Goal: Information Seeking & Learning: Learn about a topic

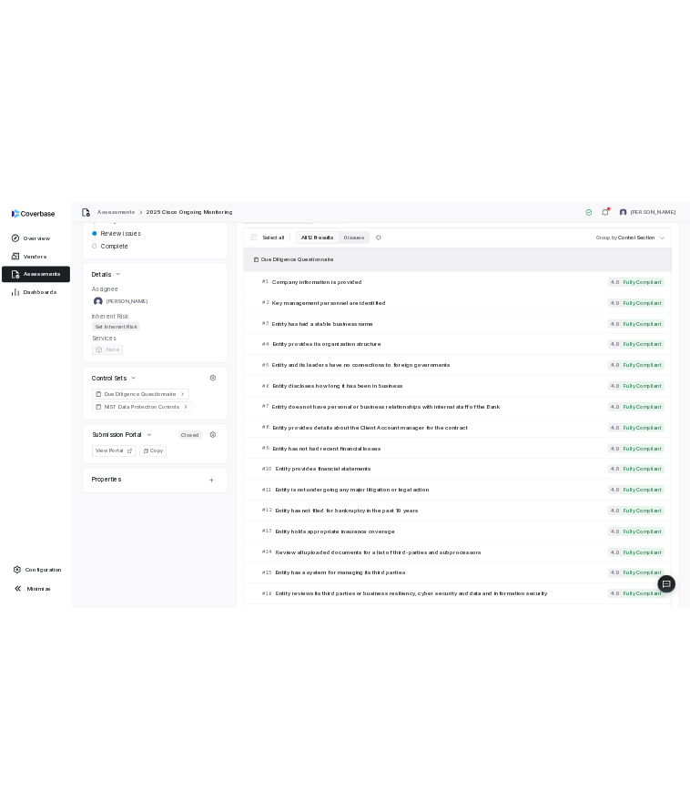
scroll to position [146, 0]
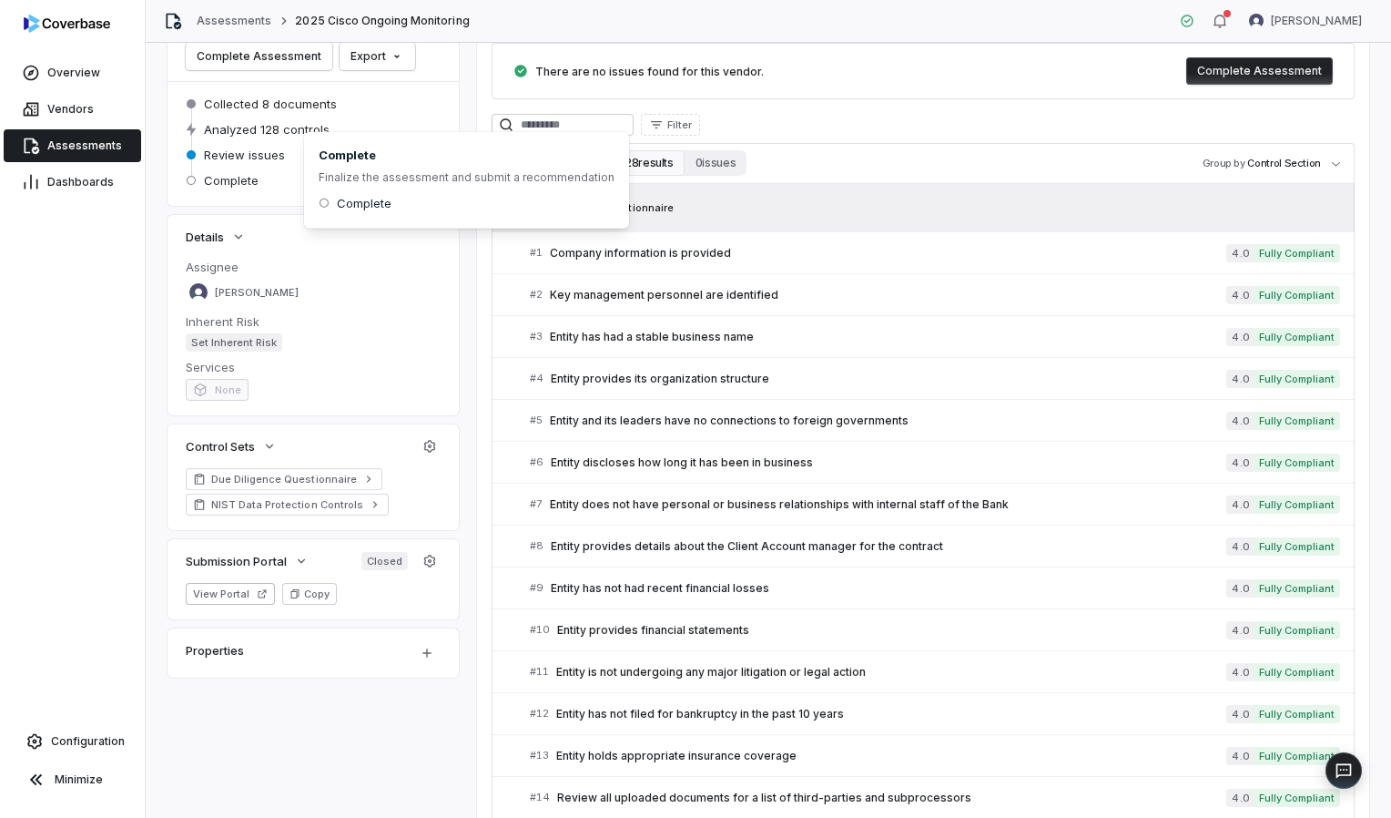
click at [811, 128] on div "Filter" at bounding box center [923, 125] width 863 height 22
click at [227, 20] on link "Assessments" at bounding box center [234, 21] width 75 height 15
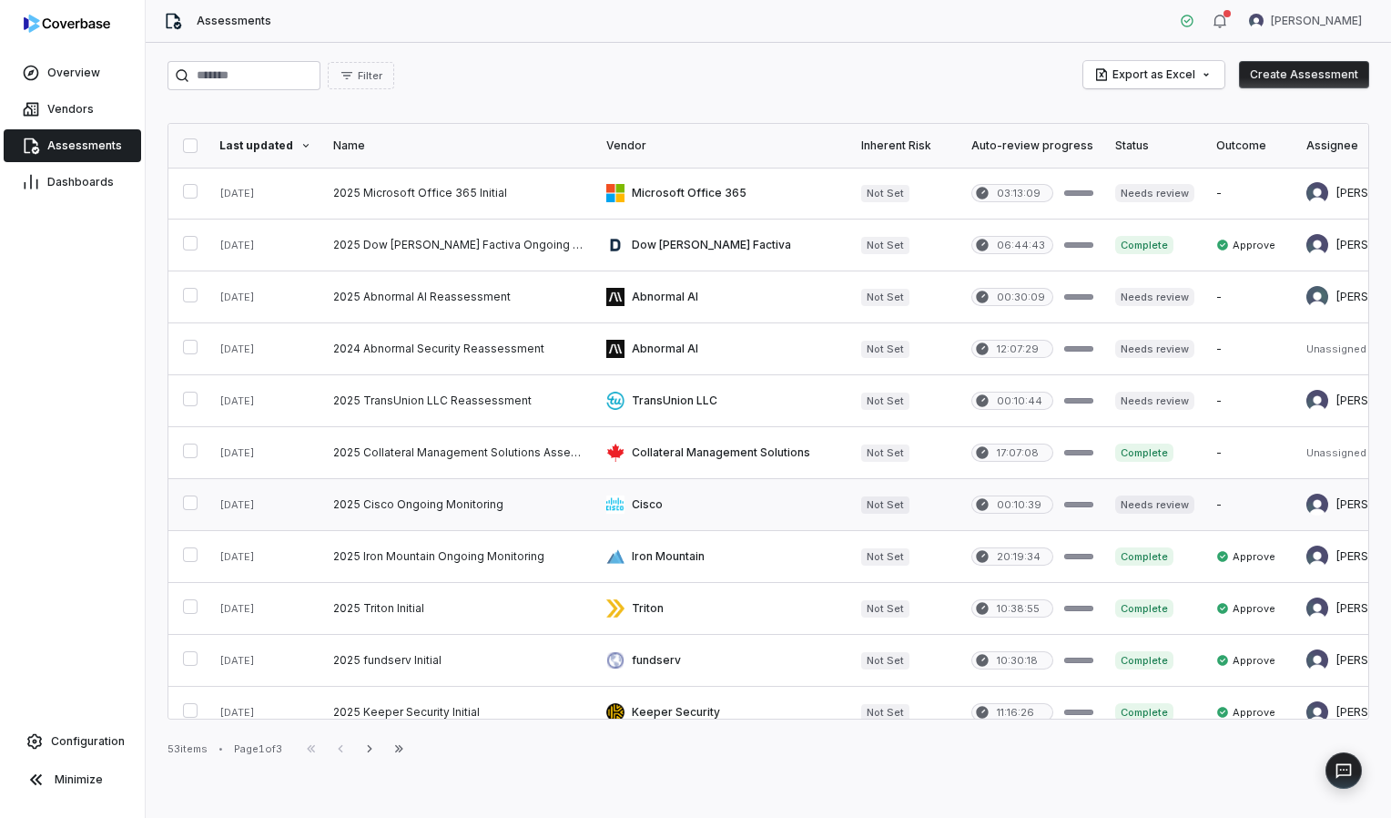
click at [411, 499] on link at bounding box center [458, 504] width 273 height 51
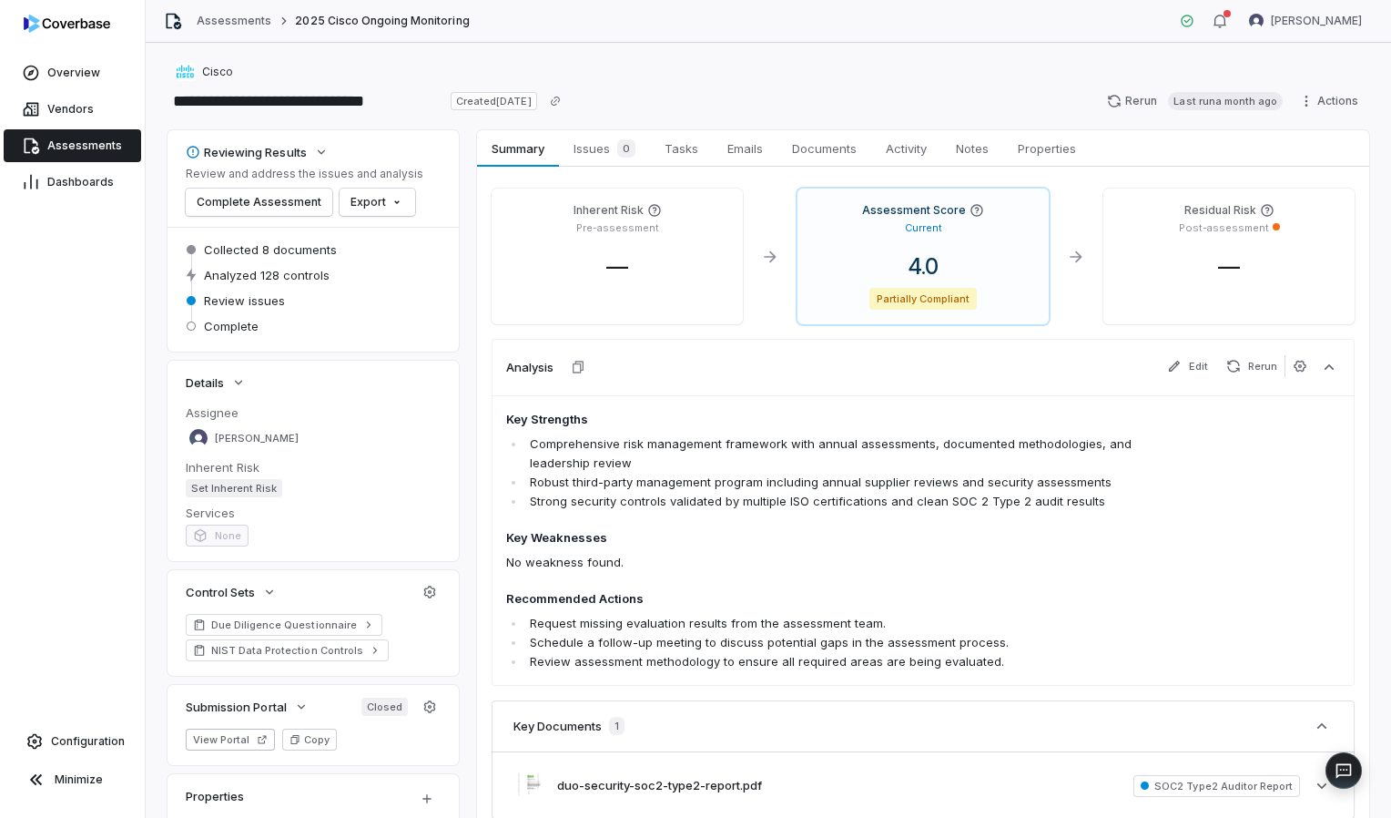
click at [628, 467] on li "Comprehensive risk management framework with annual assessments, documented met…" at bounding box center [849, 453] width 648 height 38
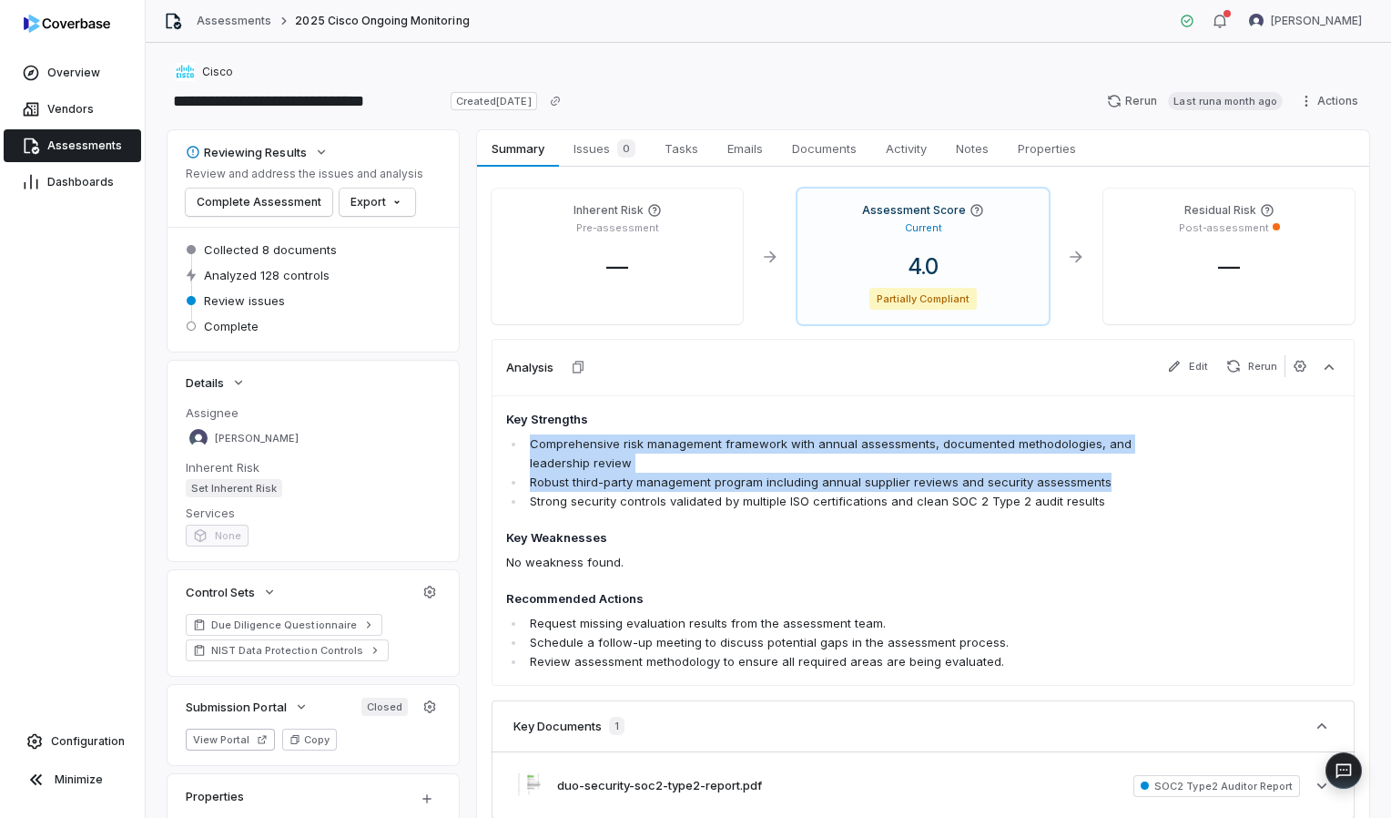
drag, startPoint x: 534, startPoint y: 448, endPoint x: 1100, endPoint y: 473, distance: 566.9
click at [1100, 473] on ul "Comprehensive risk management framework with annual assessments, documented met…" at bounding box center [839, 472] width 667 height 77
copy ul "Comprehensive risk management framework with annual assessments, documented met…"
click at [1018, 477] on li "Robust third-party management program including annual supplier reviews and sec…" at bounding box center [849, 482] width 648 height 19
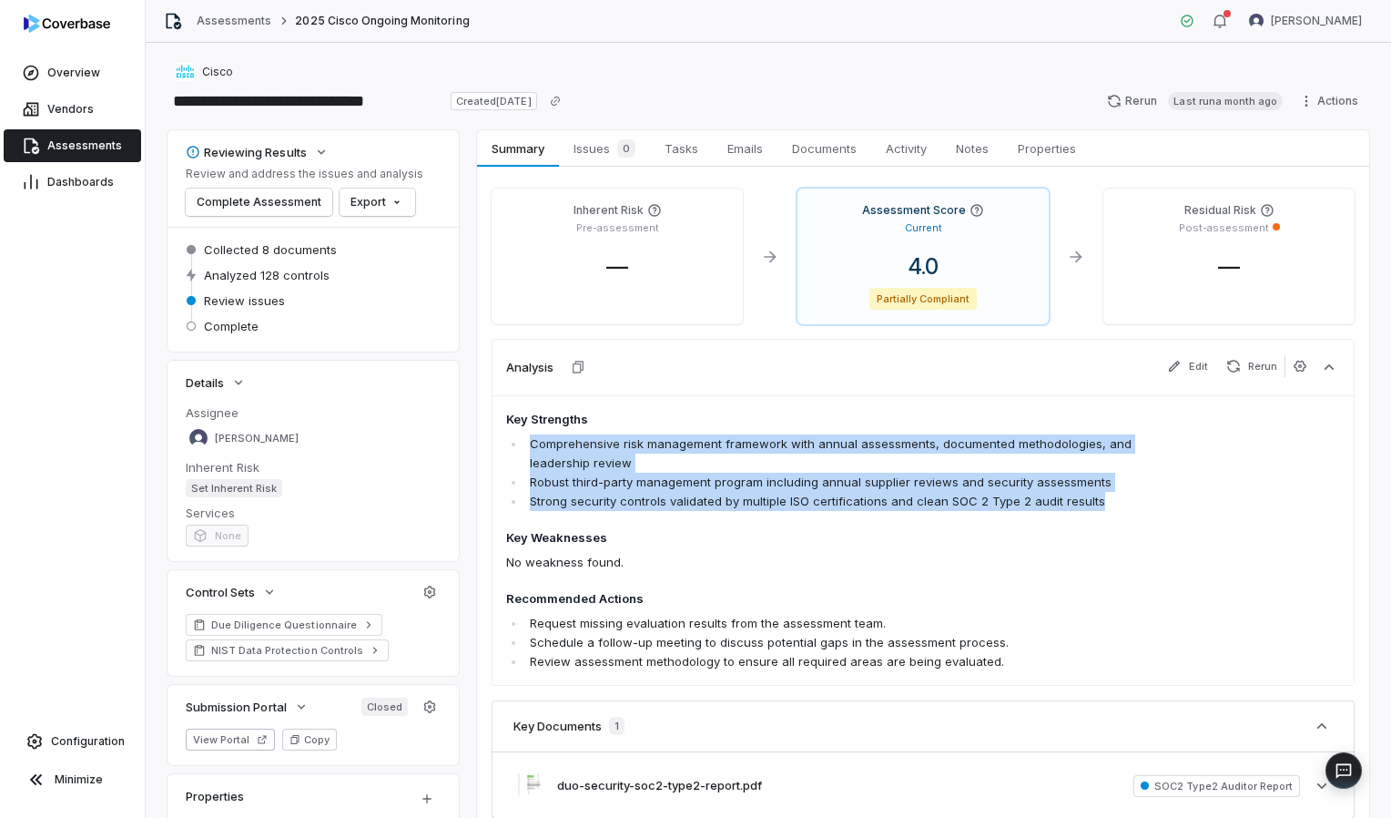
drag, startPoint x: 1105, startPoint y: 495, endPoint x: 534, endPoint y: 442, distance: 574.3
click at [534, 442] on ul "Comprehensive risk management framework with annual assessments, documented met…" at bounding box center [839, 472] width 667 height 77
copy ul "Comprehensive risk management framework with annual assessments, documented met…"
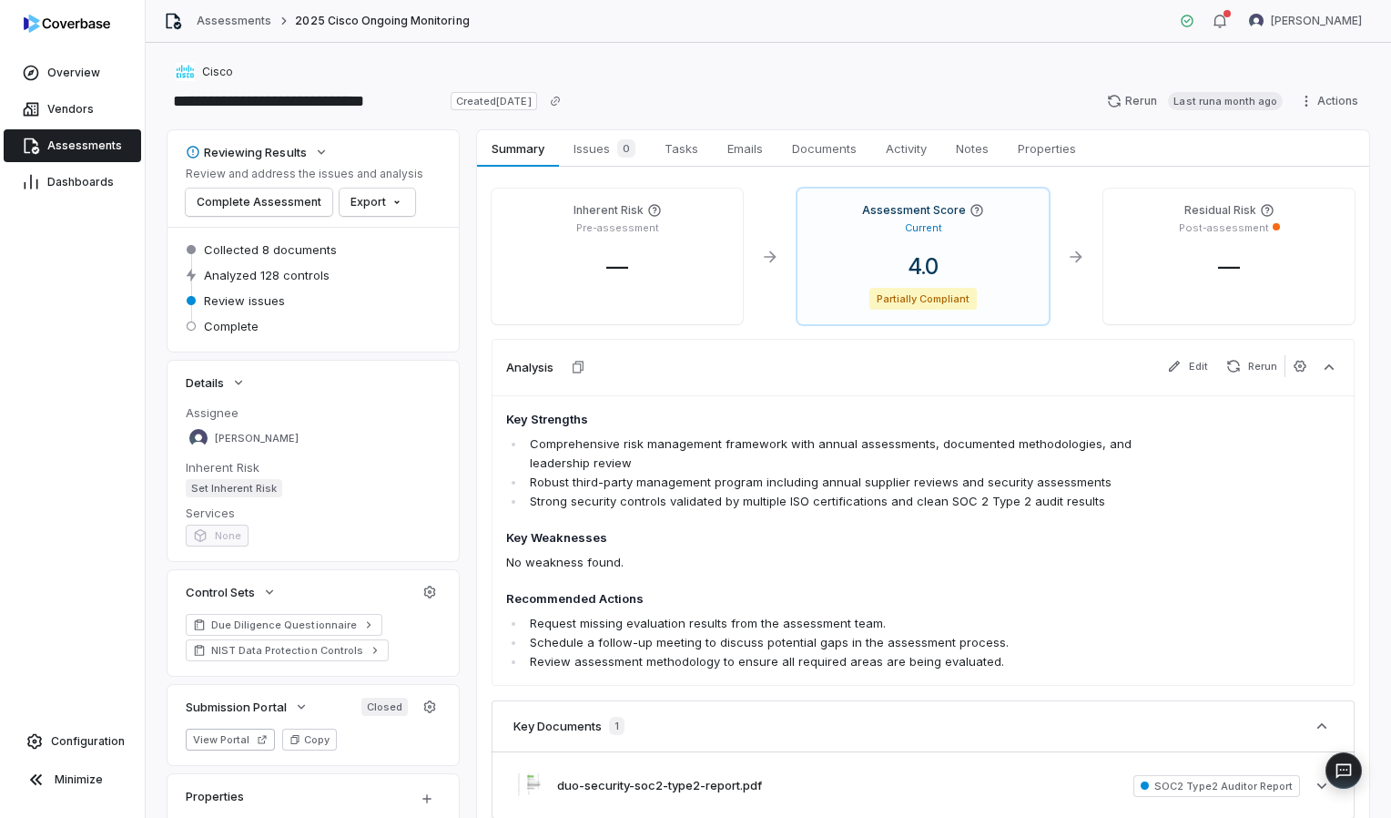
click at [958, 700] on div "Key Documents 1" at bounding box center [923, 726] width 863 height 52
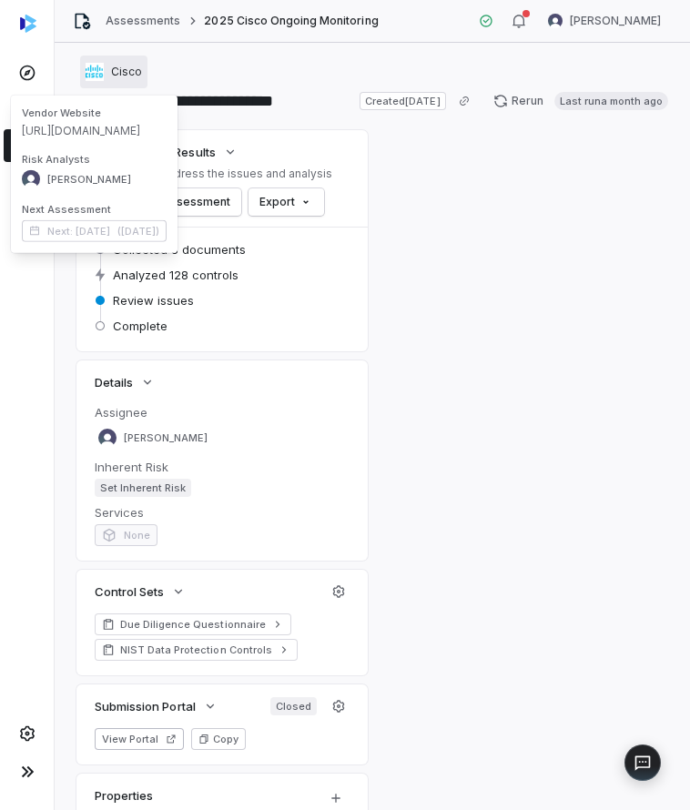
click at [105, 76] on div "Cisco" at bounding box center [114, 72] width 56 height 18
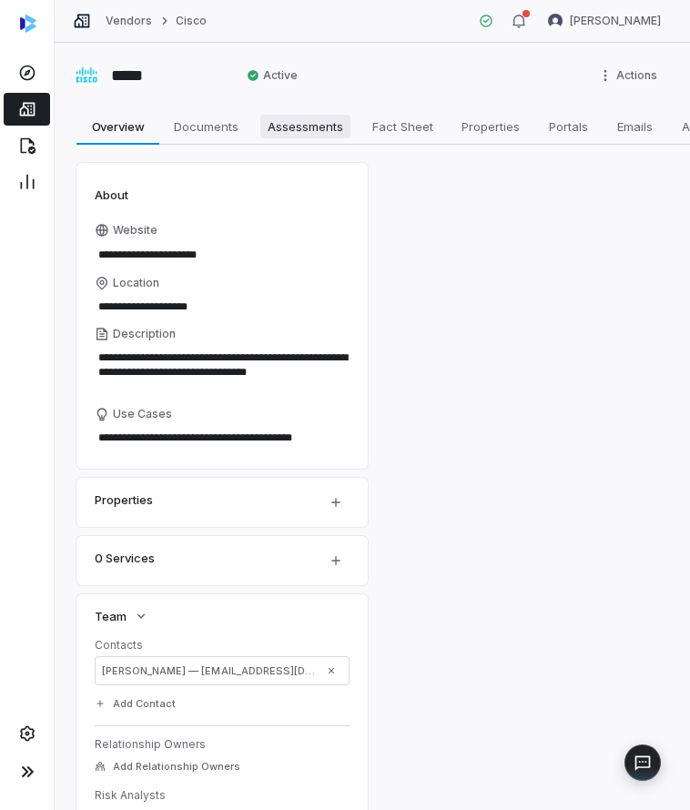
click at [295, 126] on span "Assessments" at bounding box center [305, 127] width 90 height 24
type textarea "*"
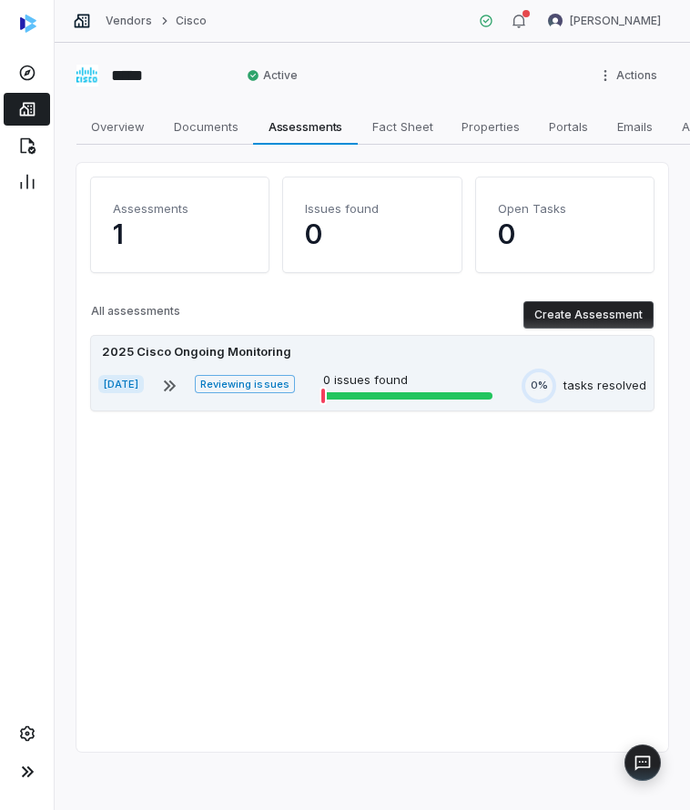
click at [375, 383] on p "0 issues found" at bounding box center [407, 380] width 169 height 18
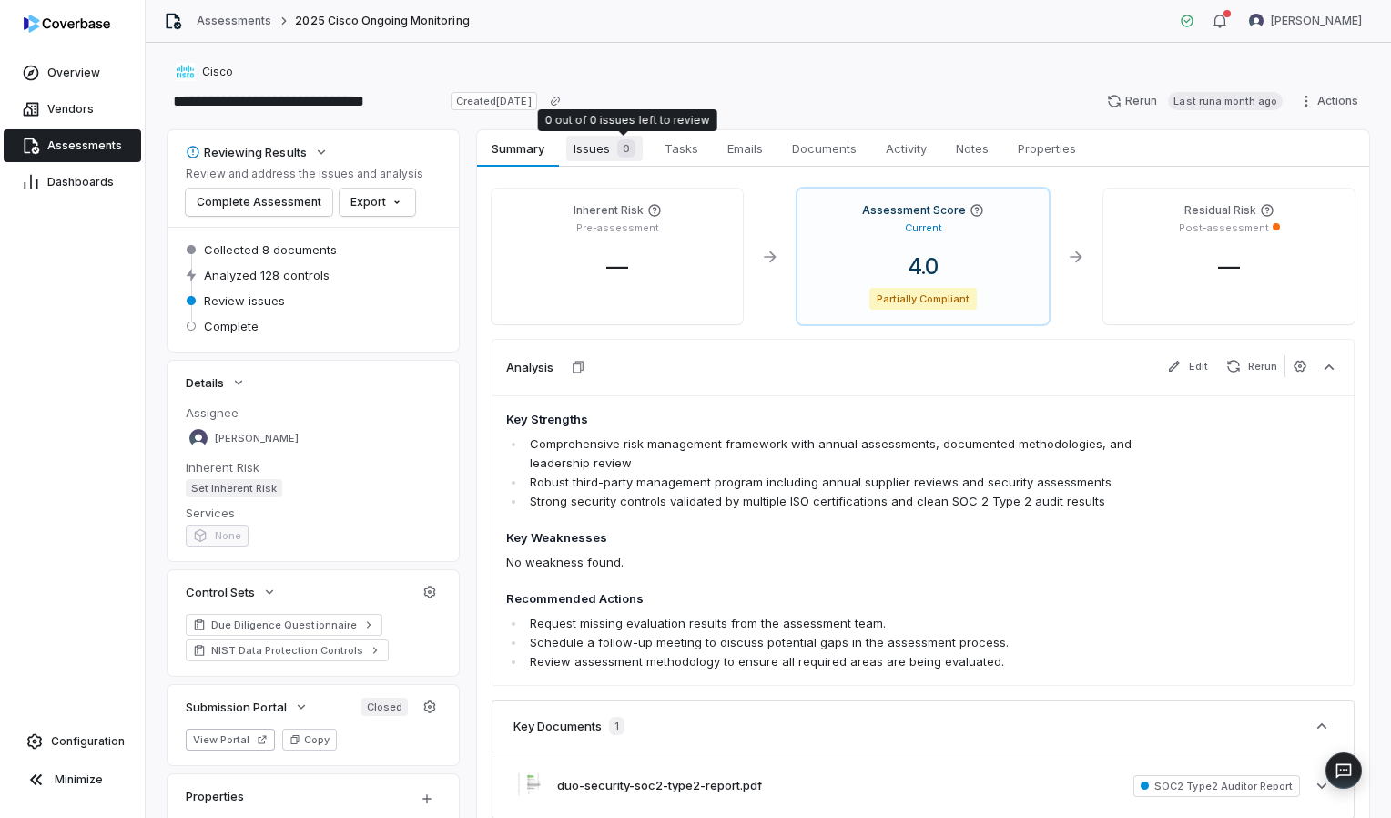
click at [612, 142] on div "0" at bounding box center [622, 148] width 25 height 18
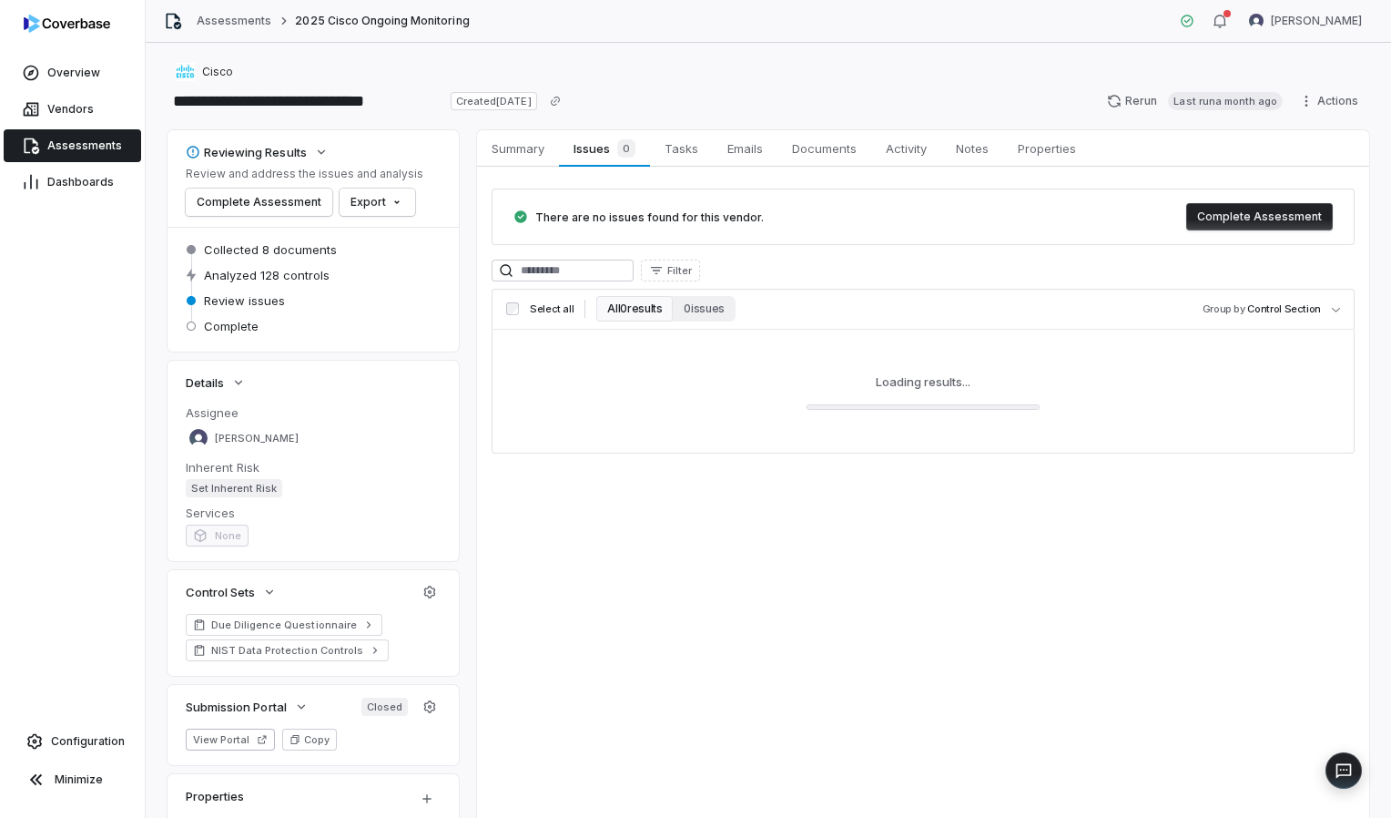
click at [645, 308] on button "All 0 results" at bounding box center [634, 308] width 76 height 25
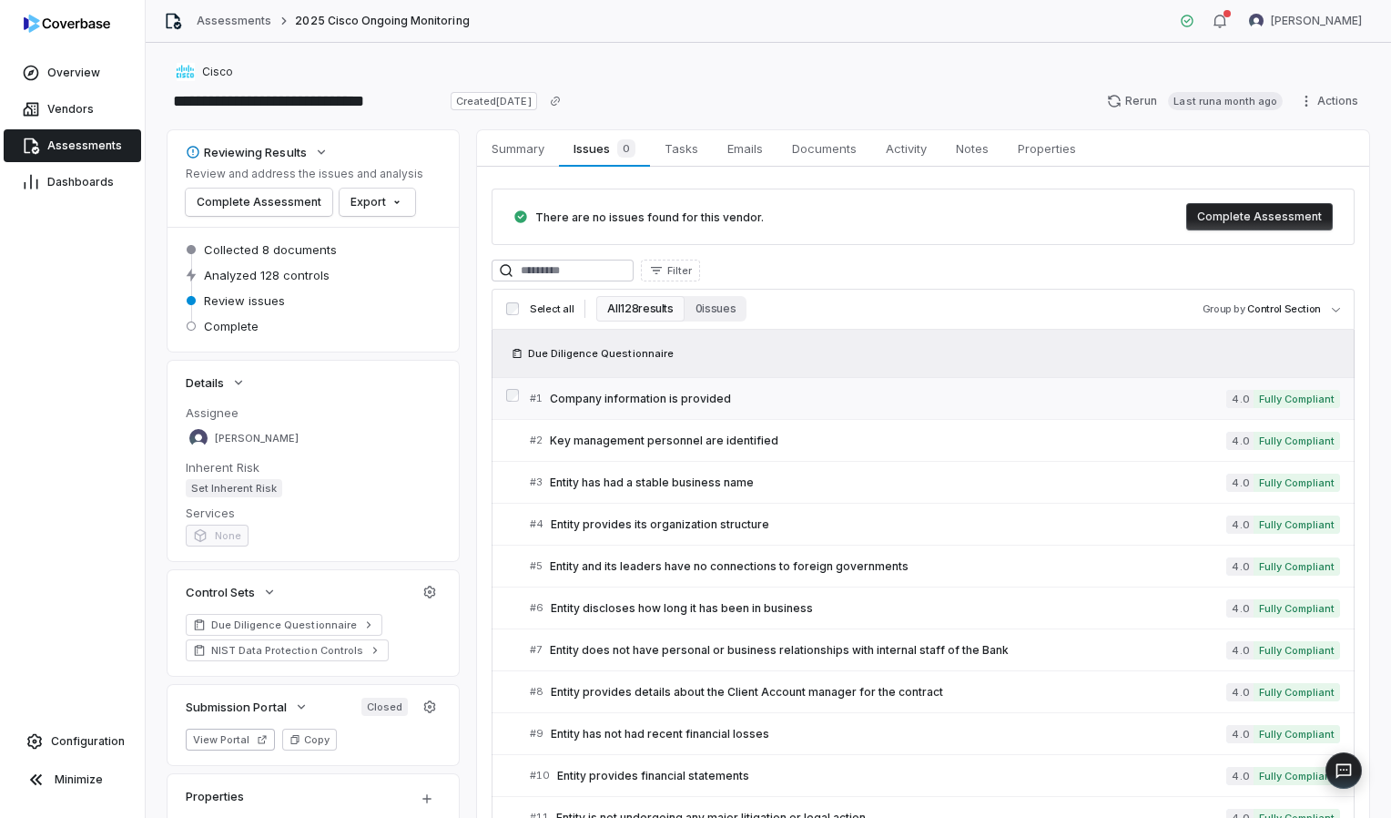
click at [689, 401] on span "Company information is provided" at bounding box center [888, 398] width 676 height 15
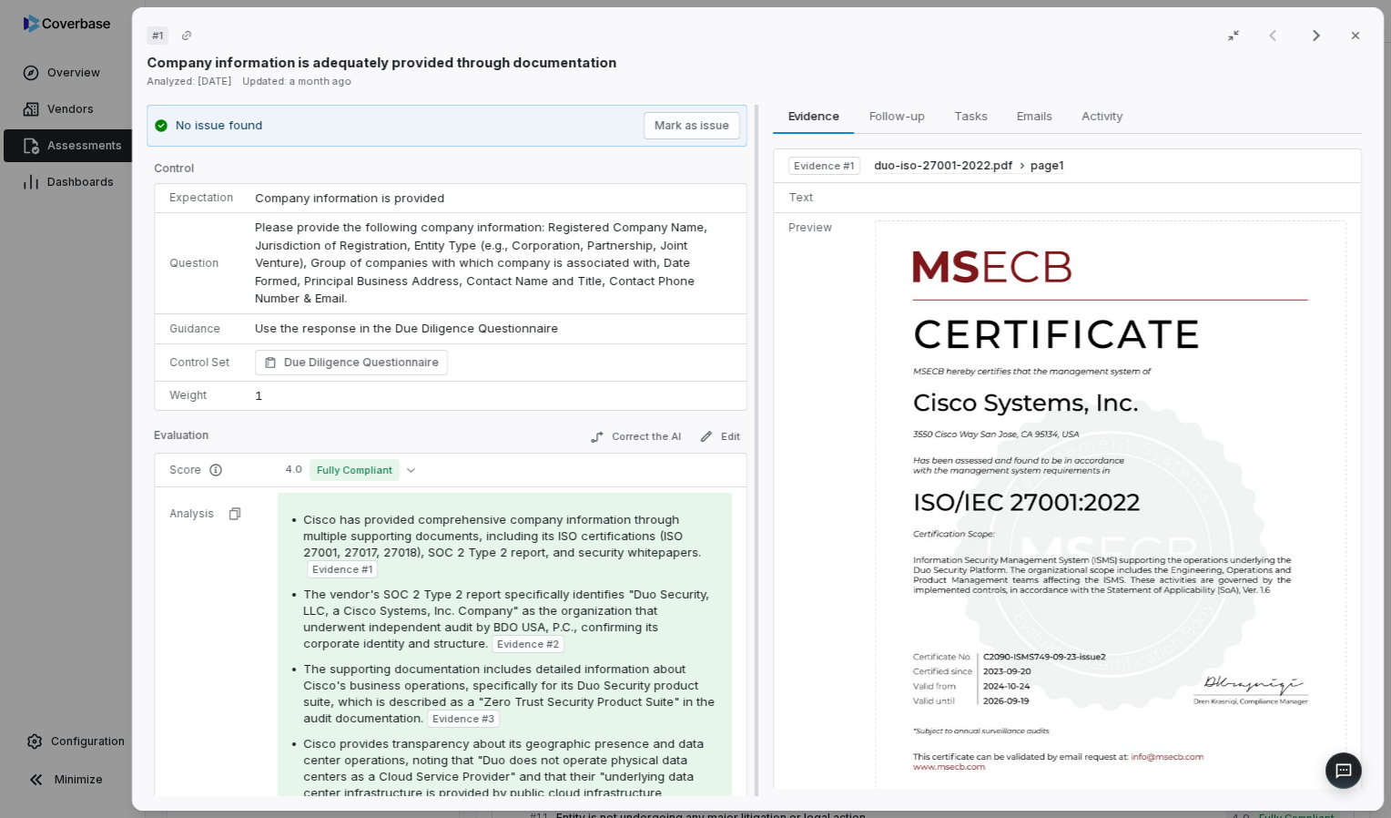
click at [689, 398] on div at bounding box center [756, 451] width 11 height 692
click at [689, 32] on icon "Next result" at bounding box center [1317, 36] width 22 height 22
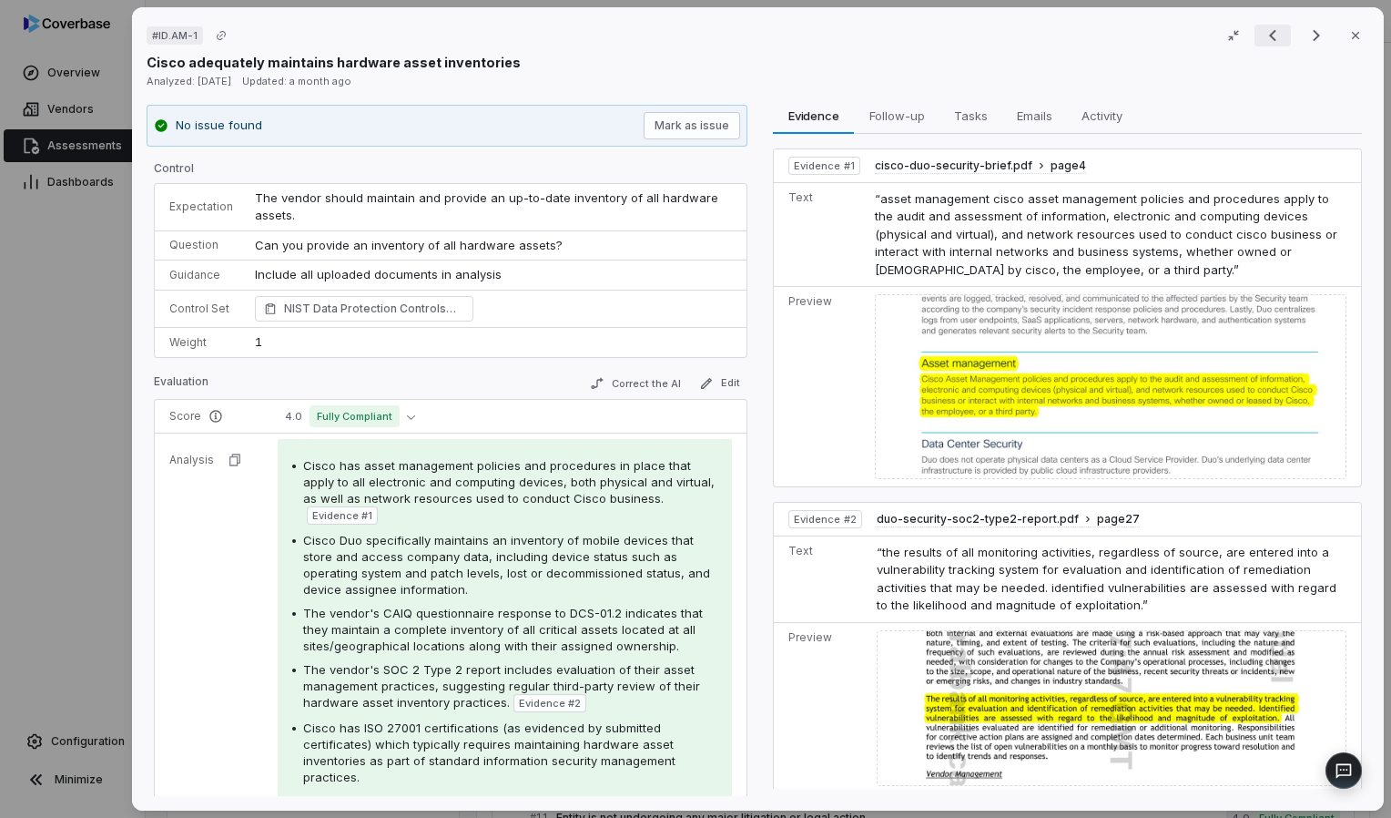
click at [689, 33] on icon "Previous result" at bounding box center [1273, 36] width 22 height 22
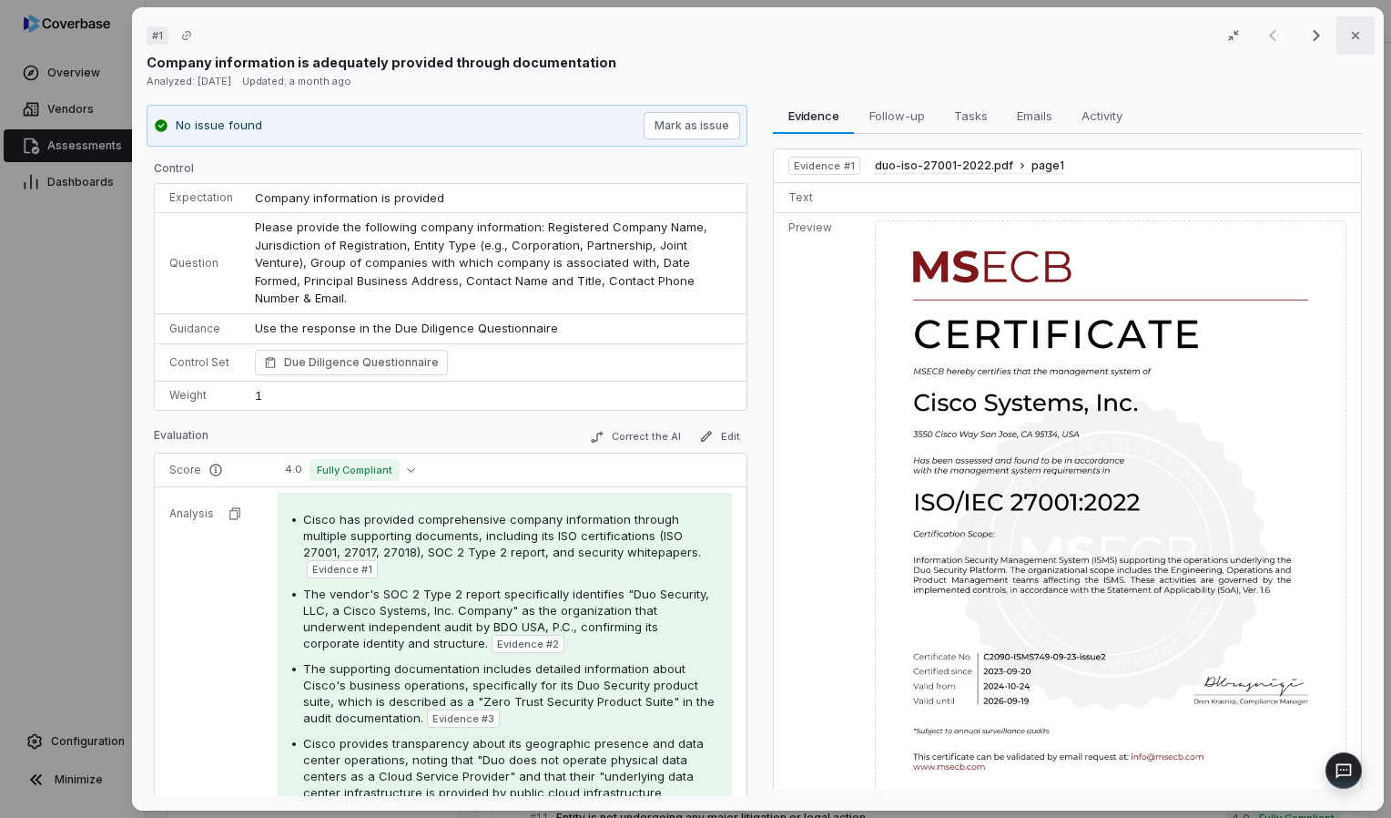
click at [689, 27] on button "Close" at bounding box center [1356, 35] width 38 height 38
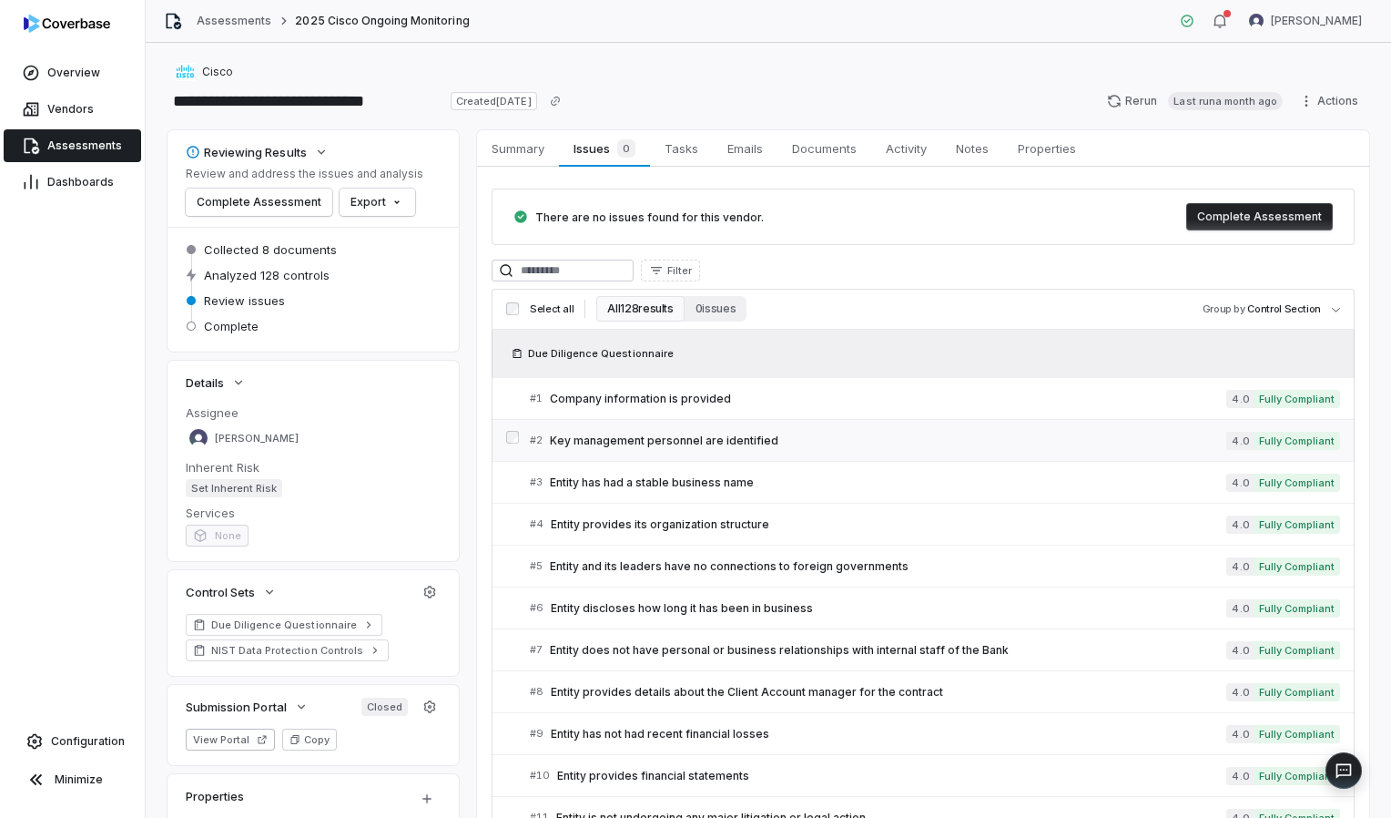
click at [689, 437] on span "Key management personnel are identified" at bounding box center [888, 440] width 676 height 15
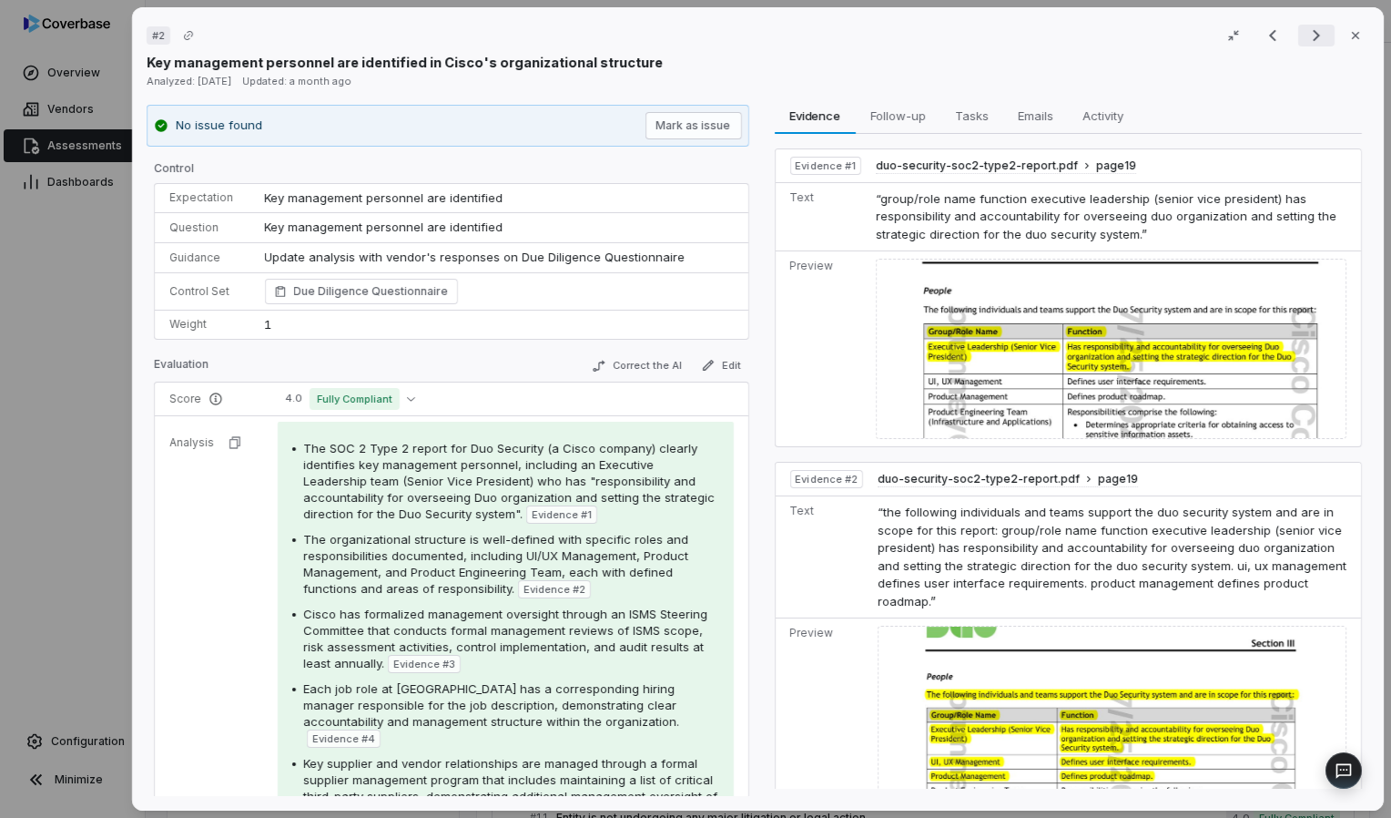
click at [689, 30] on icon "Next result" at bounding box center [1317, 36] width 22 height 22
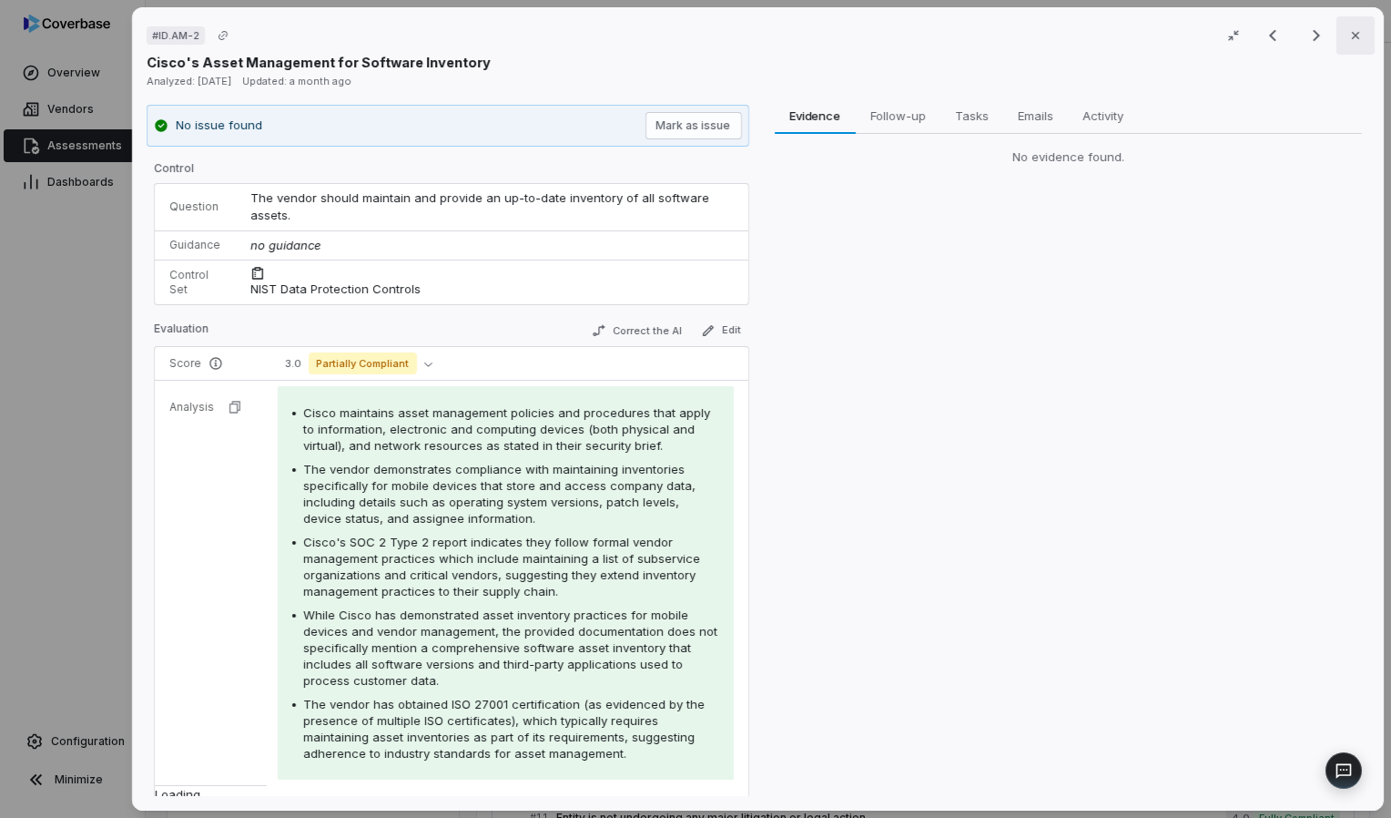
click at [689, 33] on icon "button" at bounding box center [1355, 35] width 15 height 15
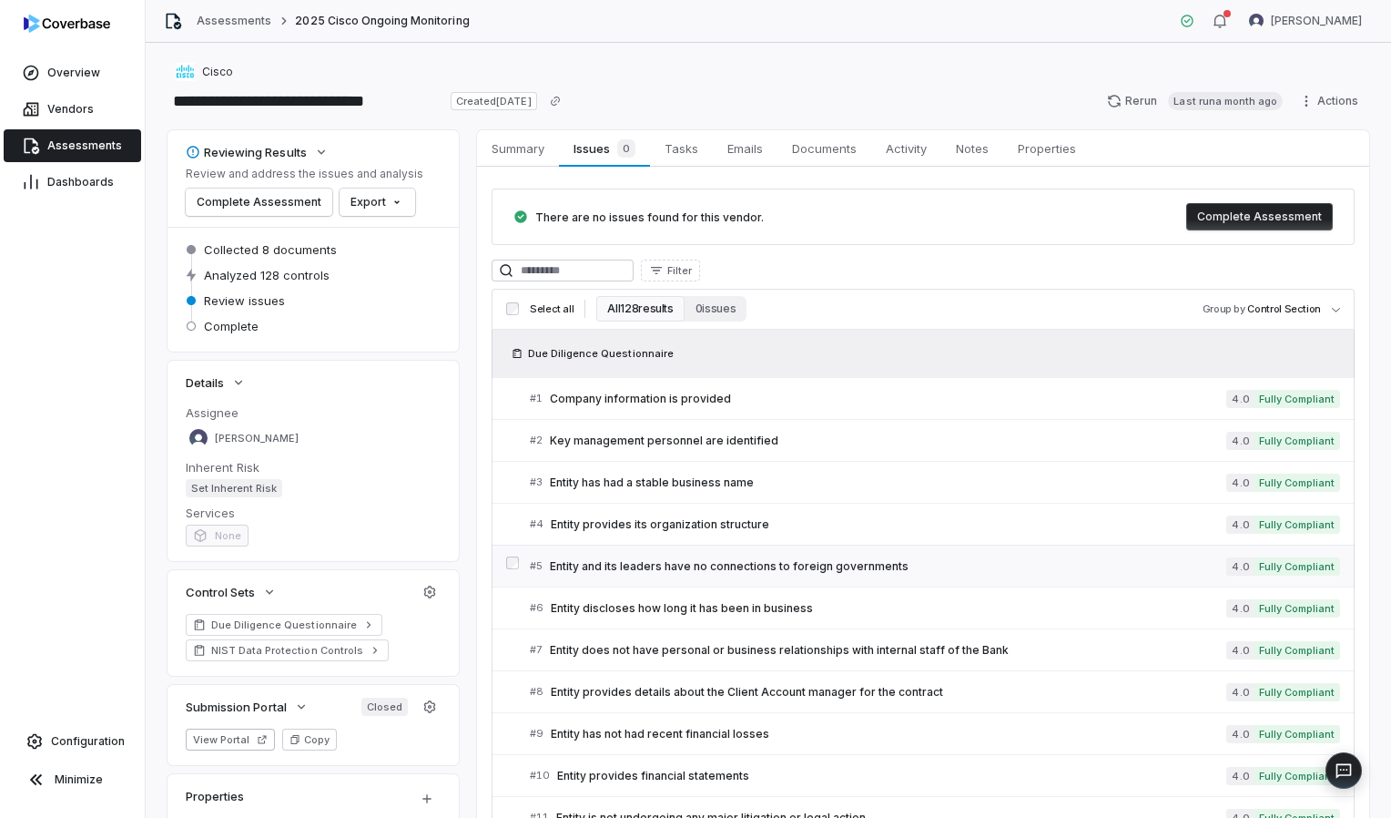
click at [689, 564] on span "Entity and its leaders have no connections to foreign governments" at bounding box center [888, 566] width 676 height 15
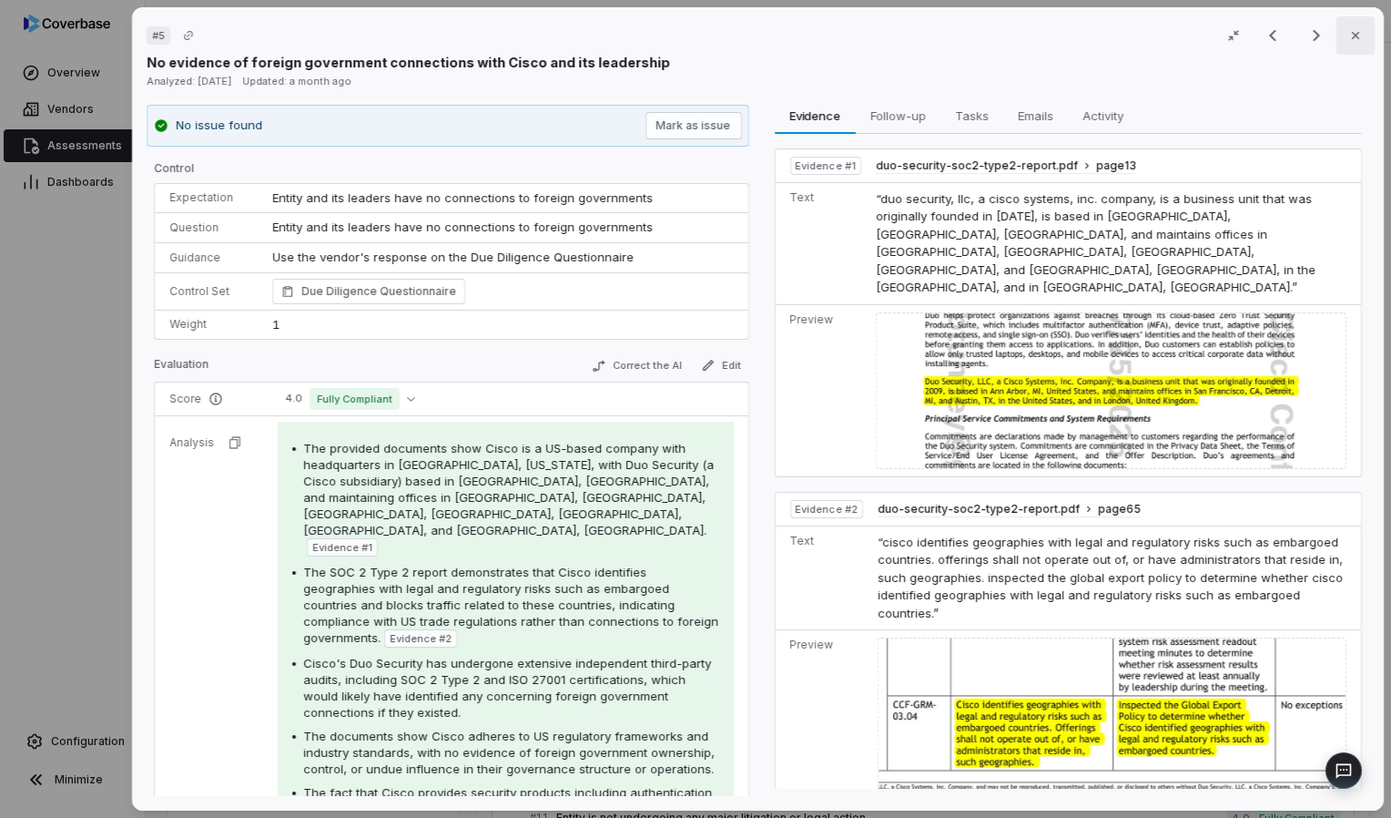
click at [689, 49] on button "Close" at bounding box center [1356, 35] width 38 height 38
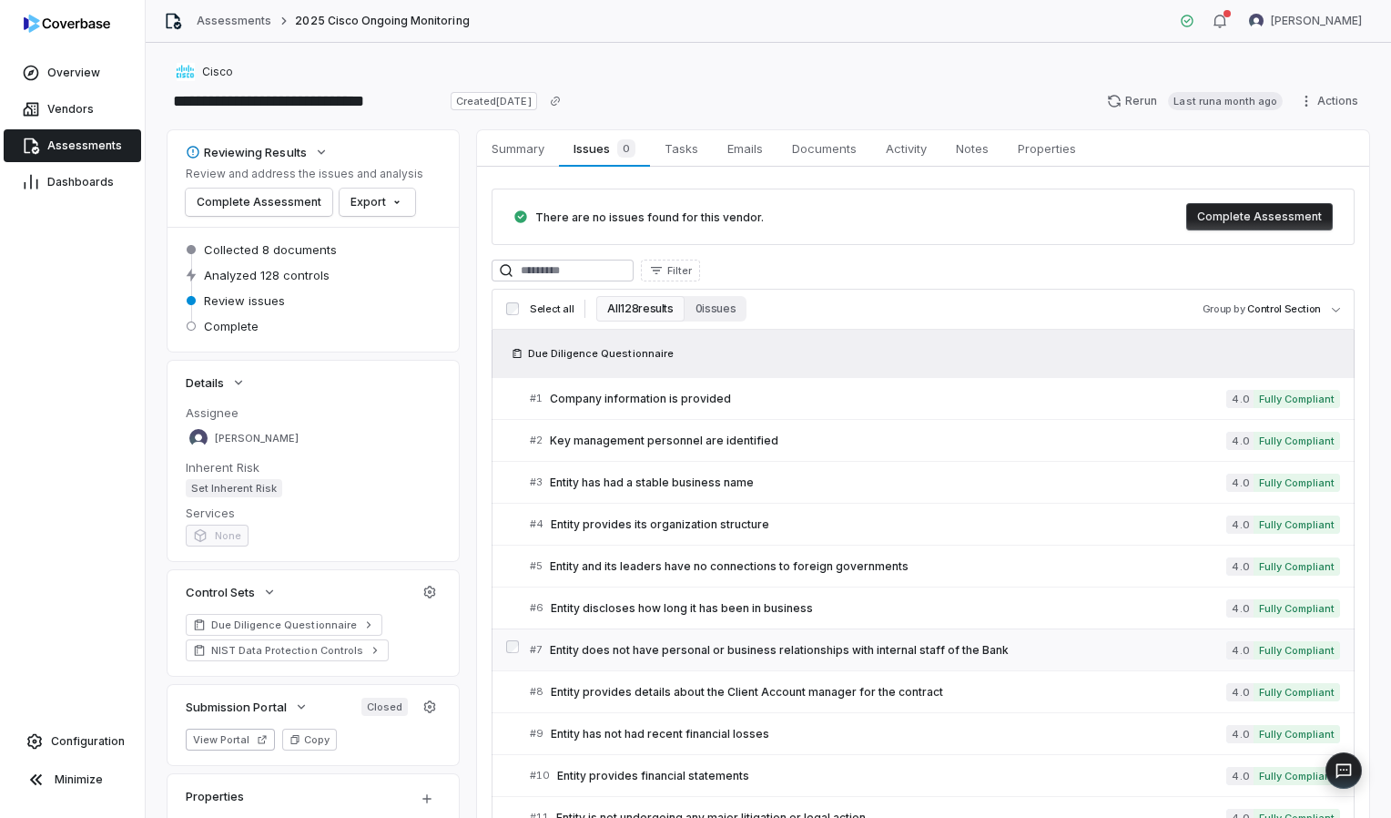
click at [689, 646] on span "Entity does not have personal or business relationships with internal staff of …" at bounding box center [888, 650] width 676 height 15
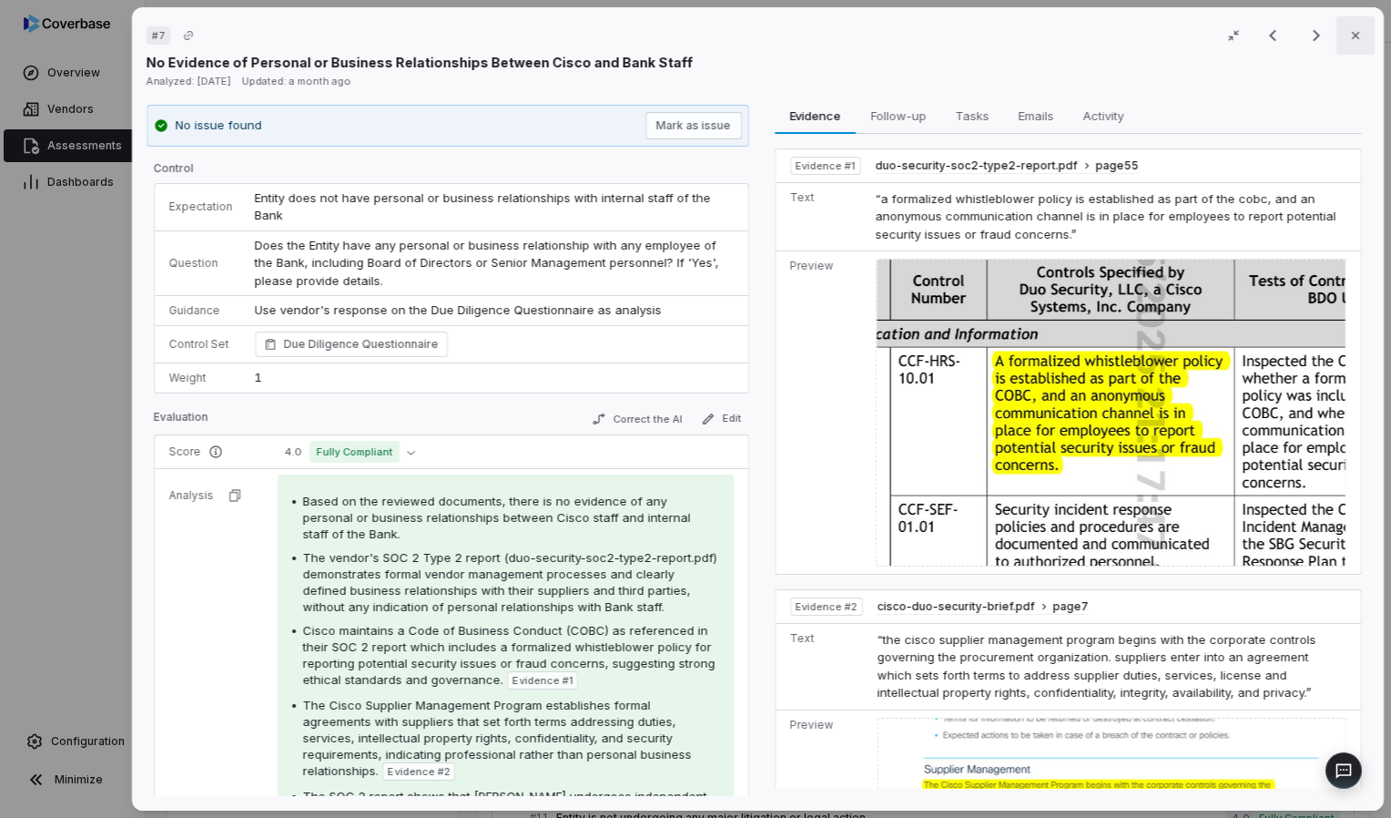
click at [689, 33] on icon "button" at bounding box center [1355, 35] width 15 height 15
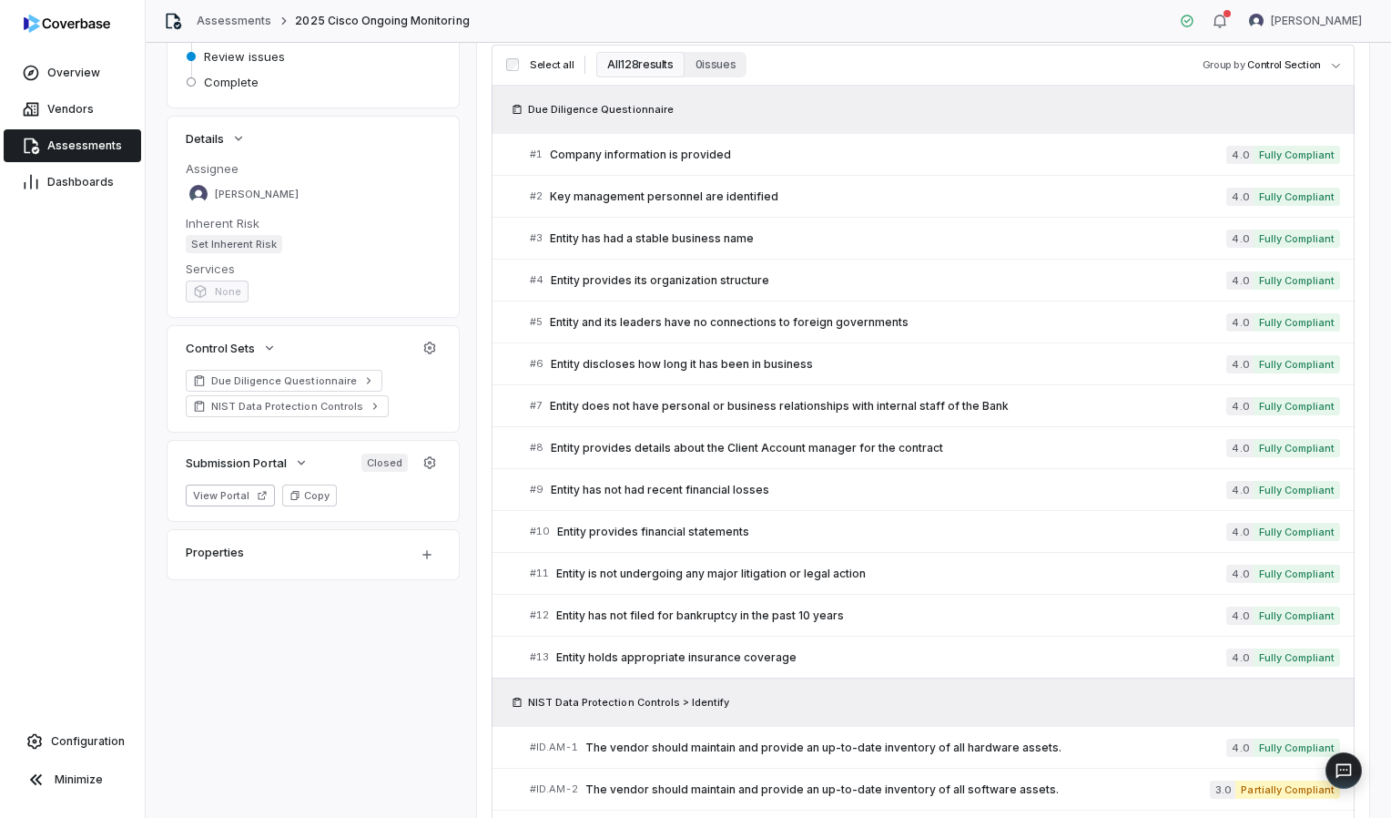
scroll to position [206, 0]
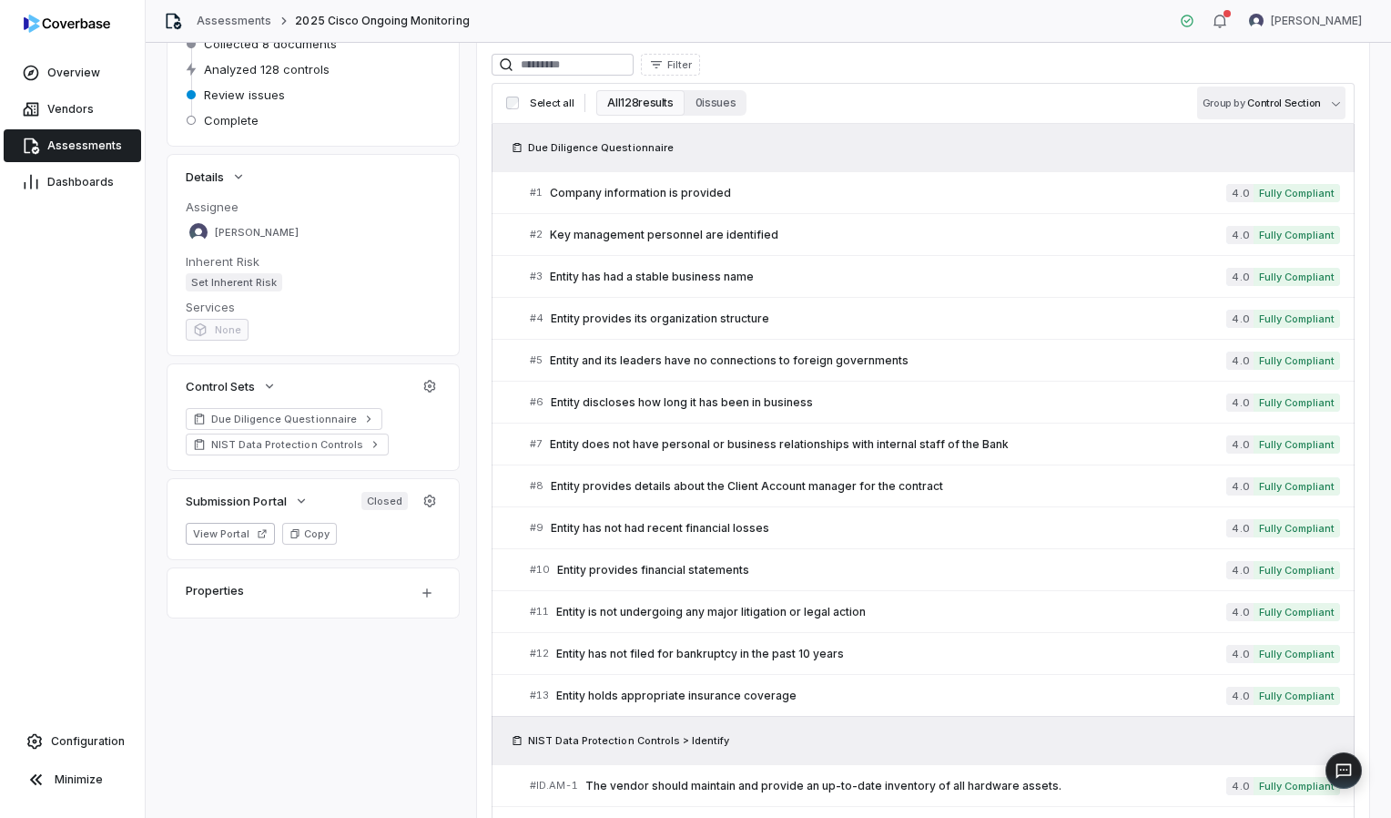
click at [689, 100] on body "**********" at bounding box center [695, 409] width 1391 height 818
click at [689, 103] on body "**********" at bounding box center [695, 409] width 1391 height 818
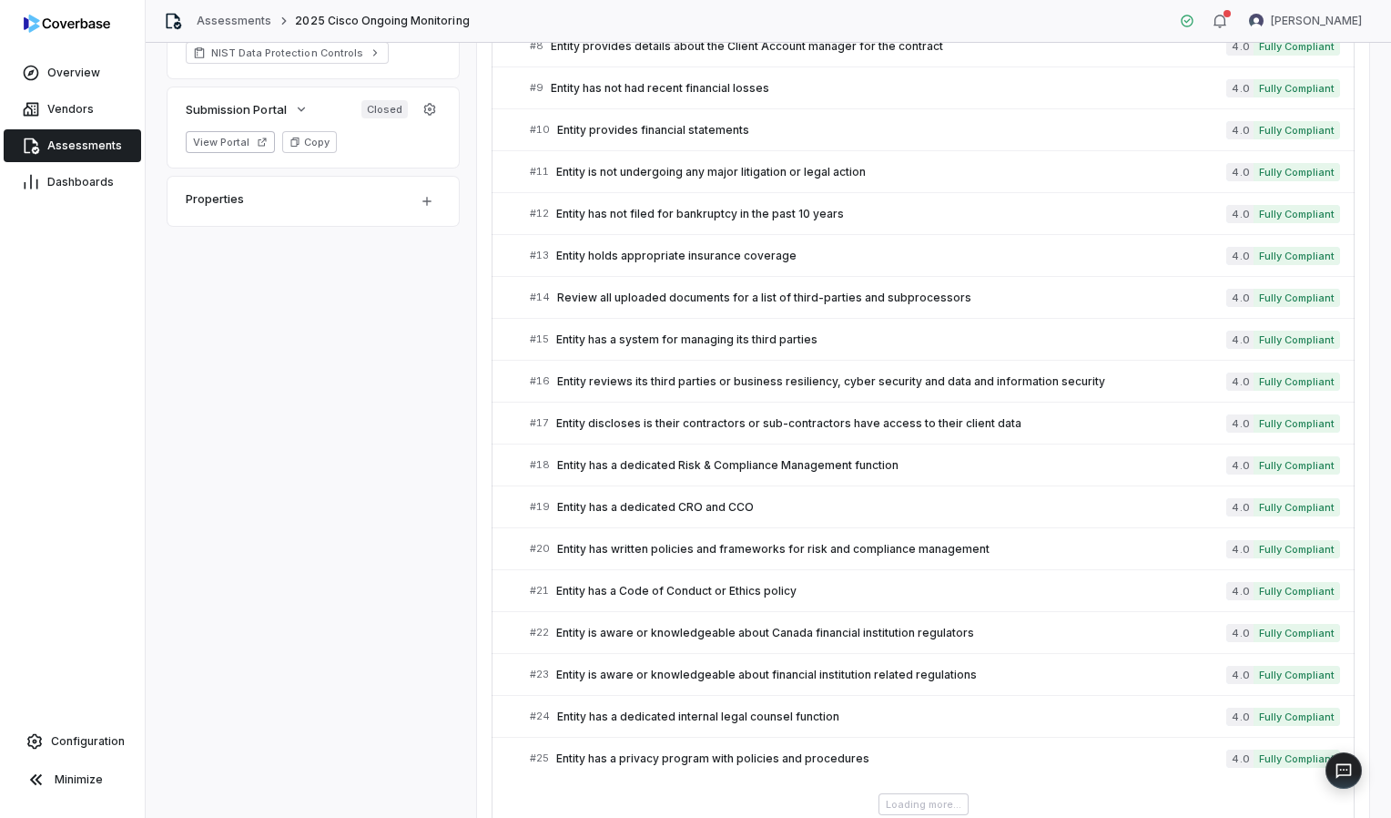
scroll to position [681, 0]
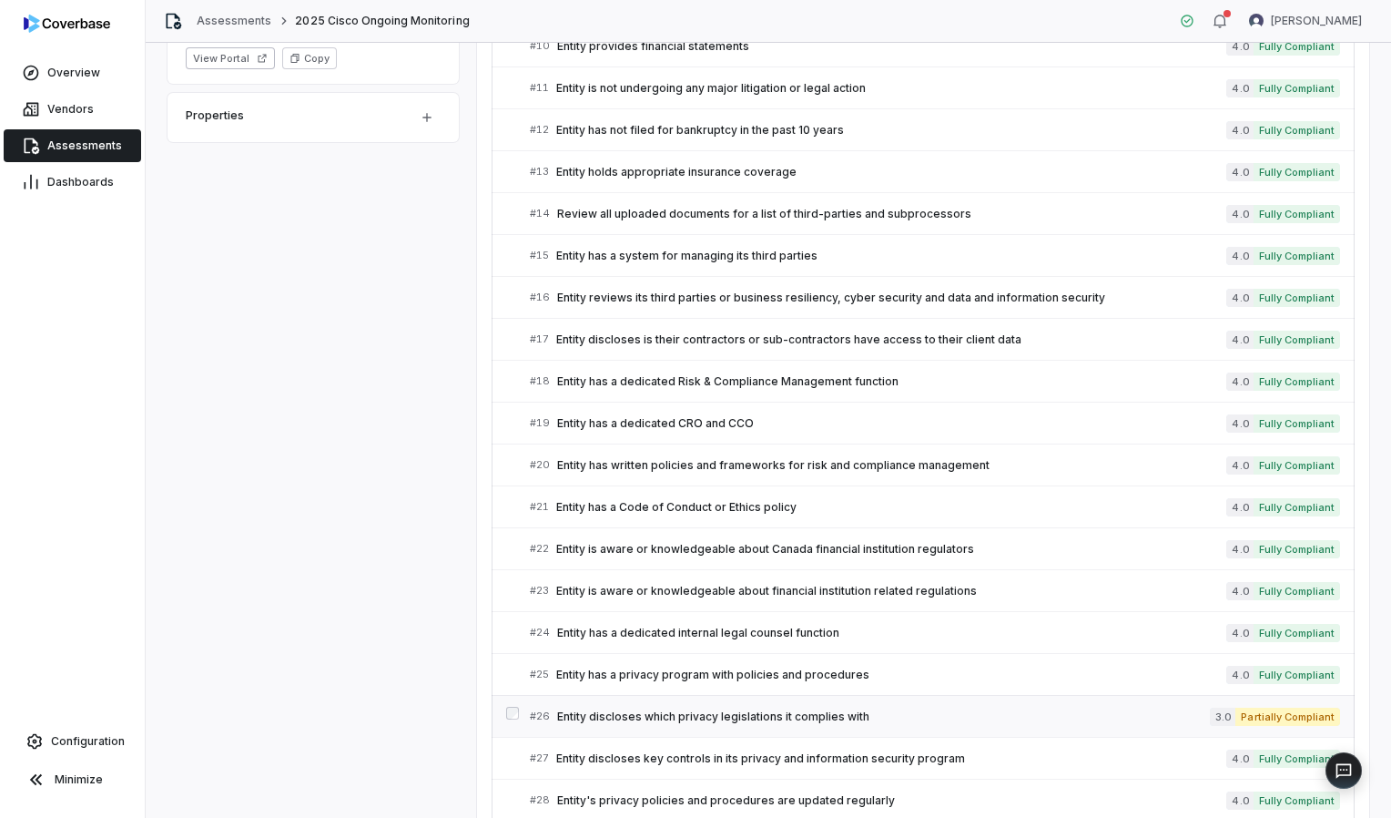
click at [689, 714] on span "Entity discloses which privacy legislations it complies with" at bounding box center [883, 716] width 653 height 15
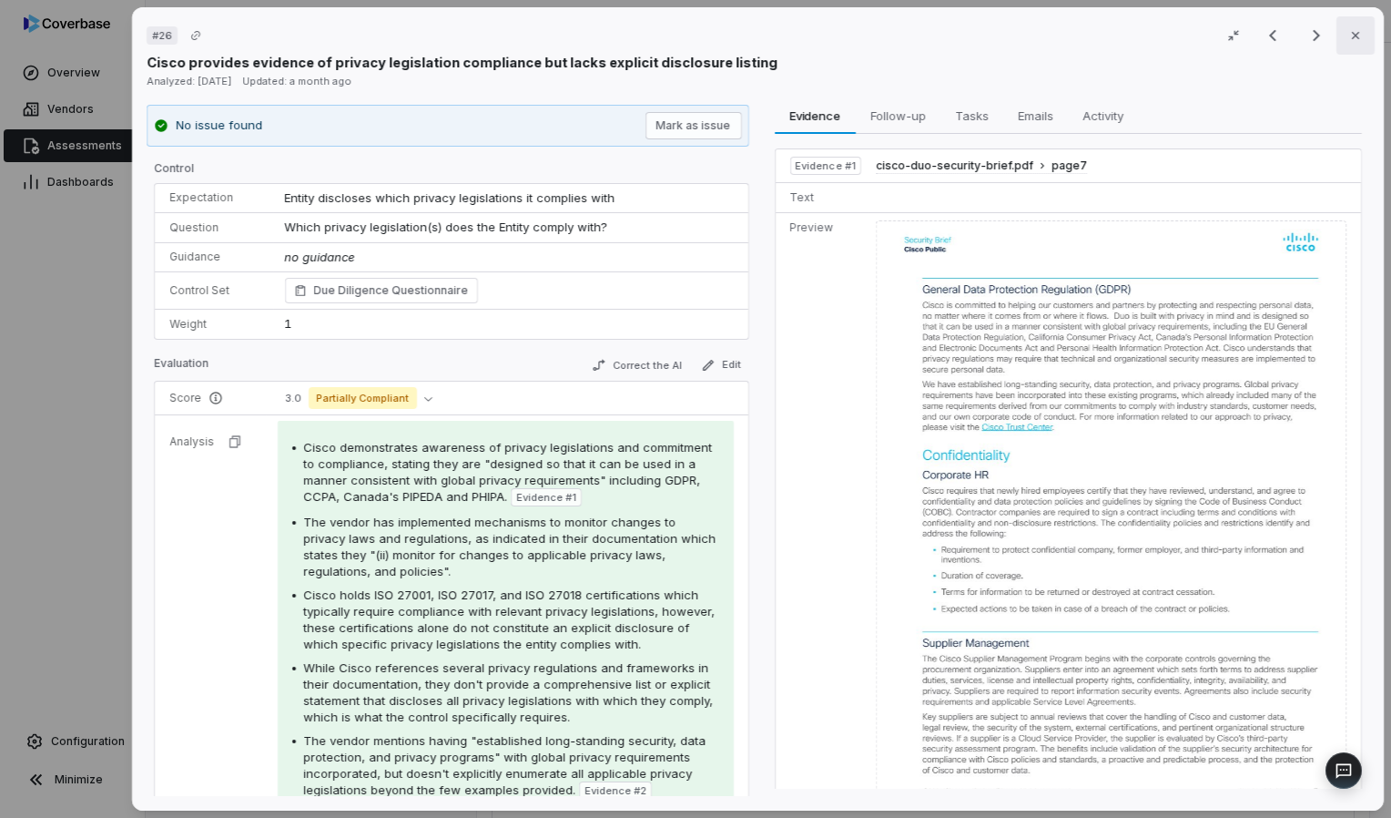
click at [689, 31] on icon "button" at bounding box center [1355, 35] width 15 height 15
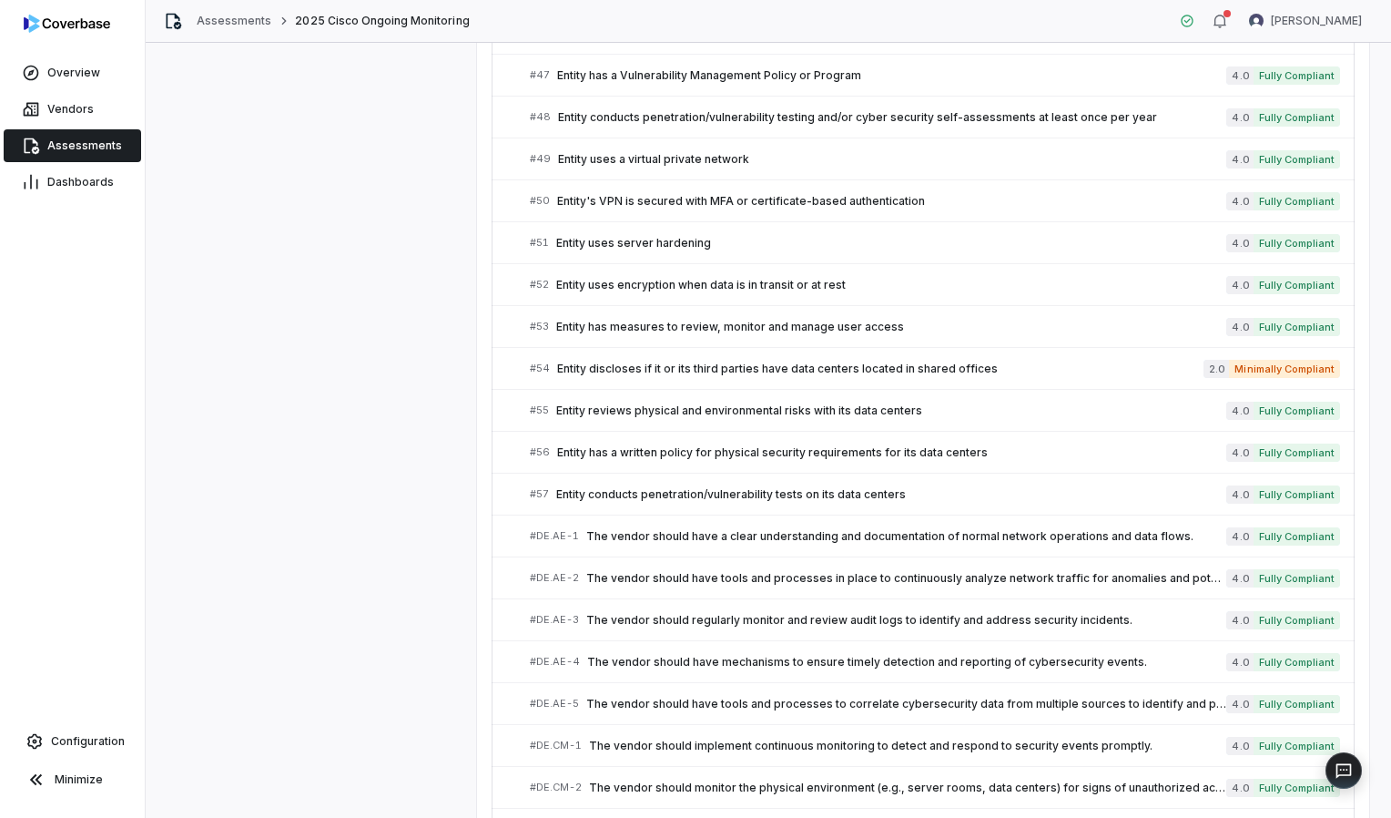
scroll to position [2207, 0]
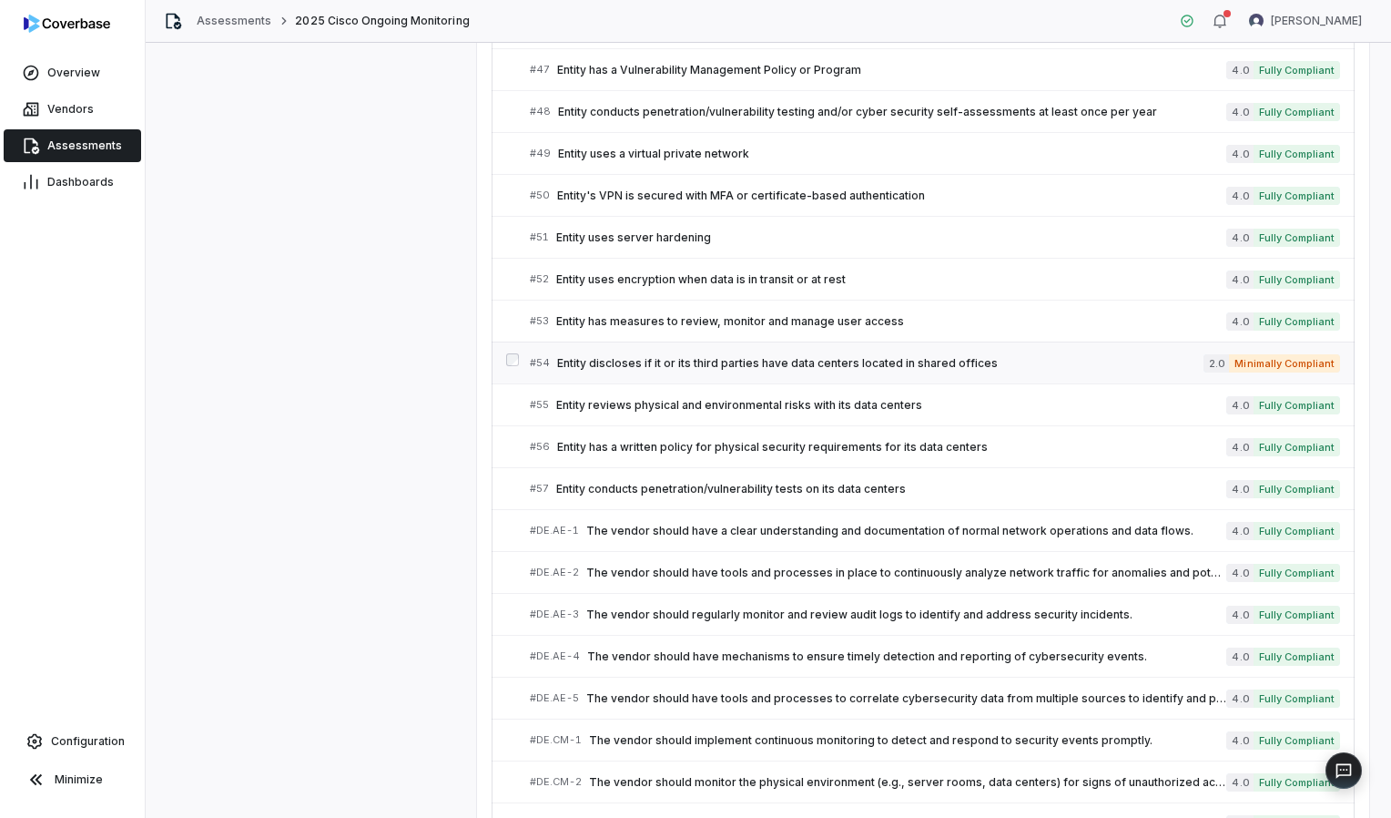
click at [689, 356] on span "Entity discloses if it or its third parties have data centers located in shared…" at bounding box center [880, 363] width 646 height 15
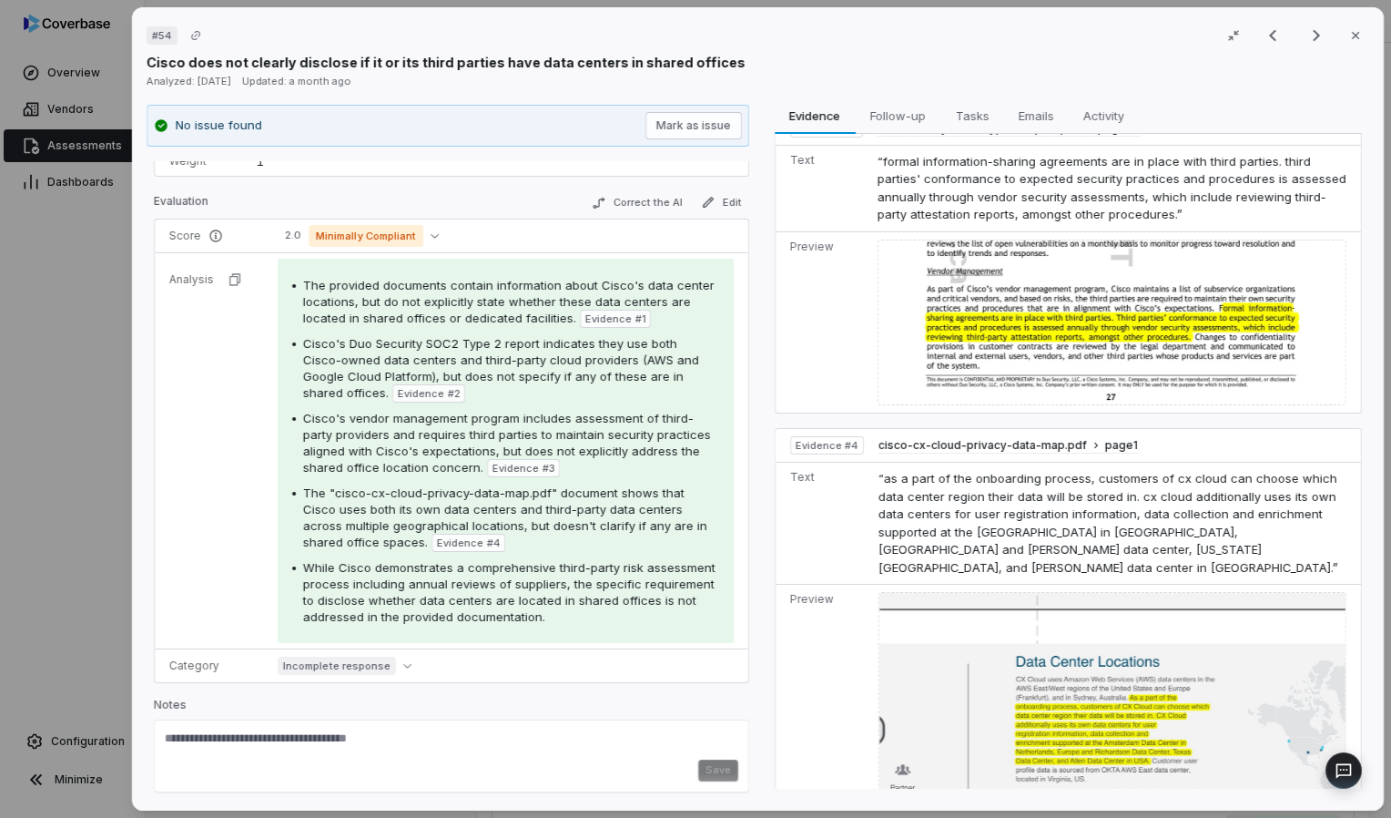
scroll to position [696, 0]
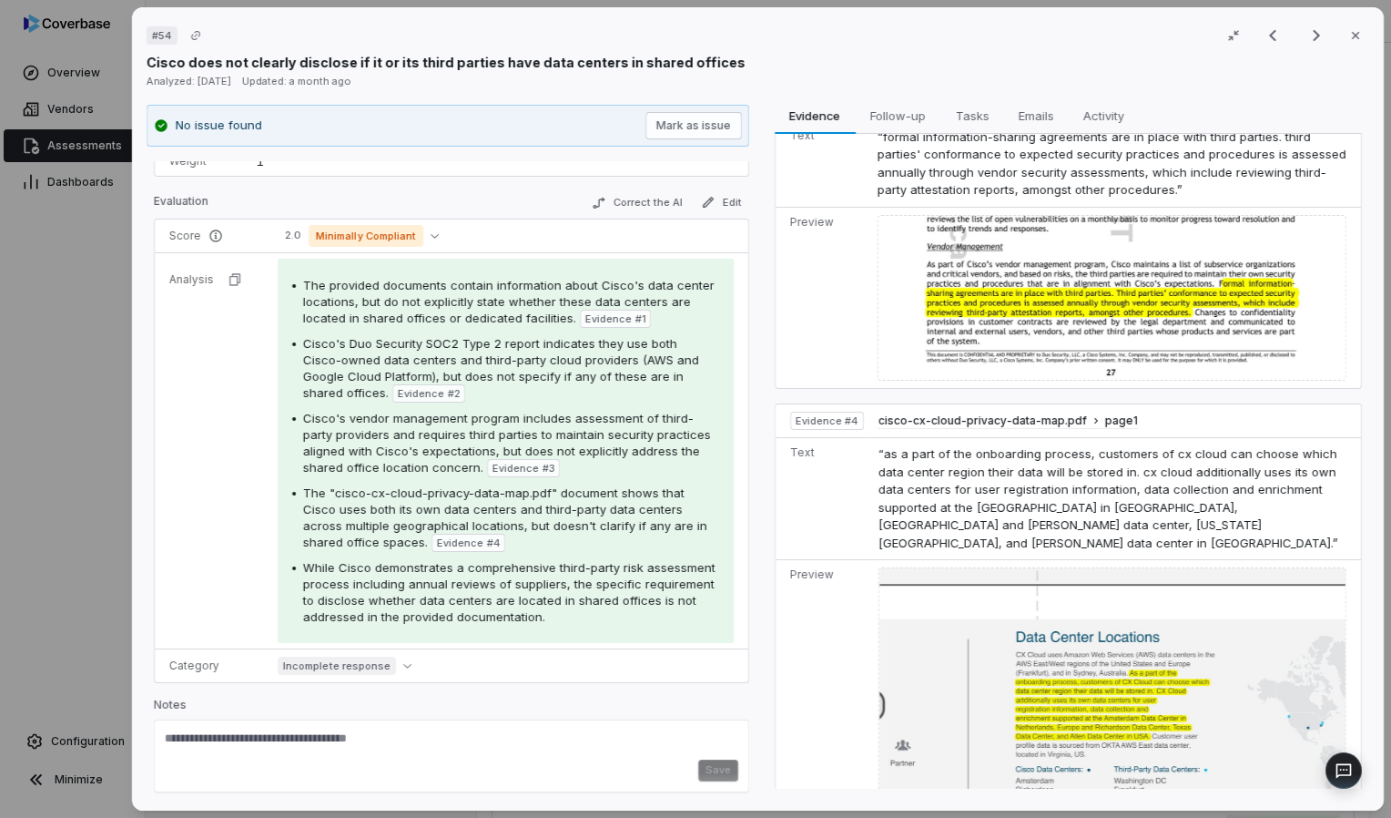
click at [689, 619] on img at bounding box center [1113, 704] width 468 height 275
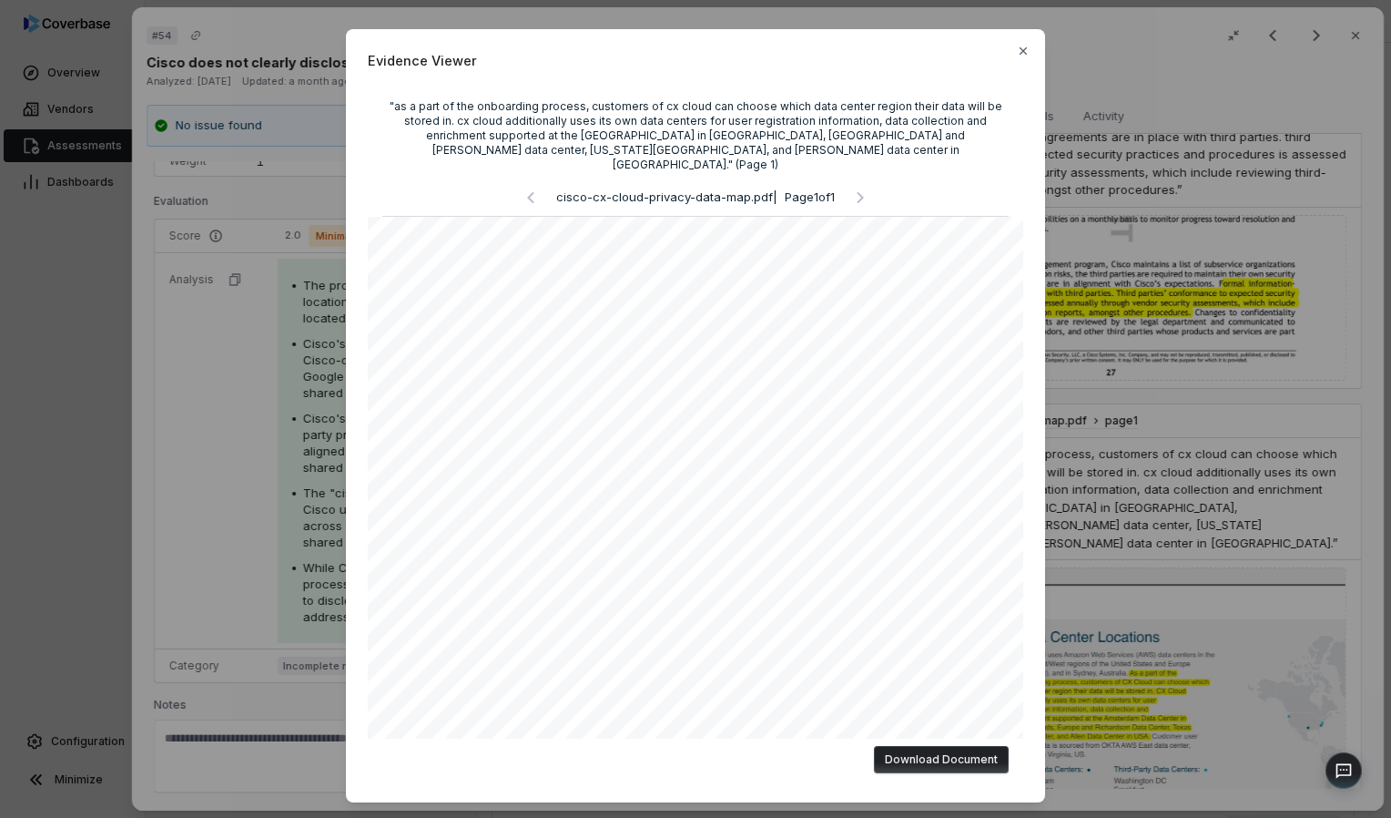
click at [689, 757] on button "Download Document" at bounding box center [941, 759] width 135 height 27
click at [689, 48] on icon "button" at bounding box center [1023, 51] width 15 height 15
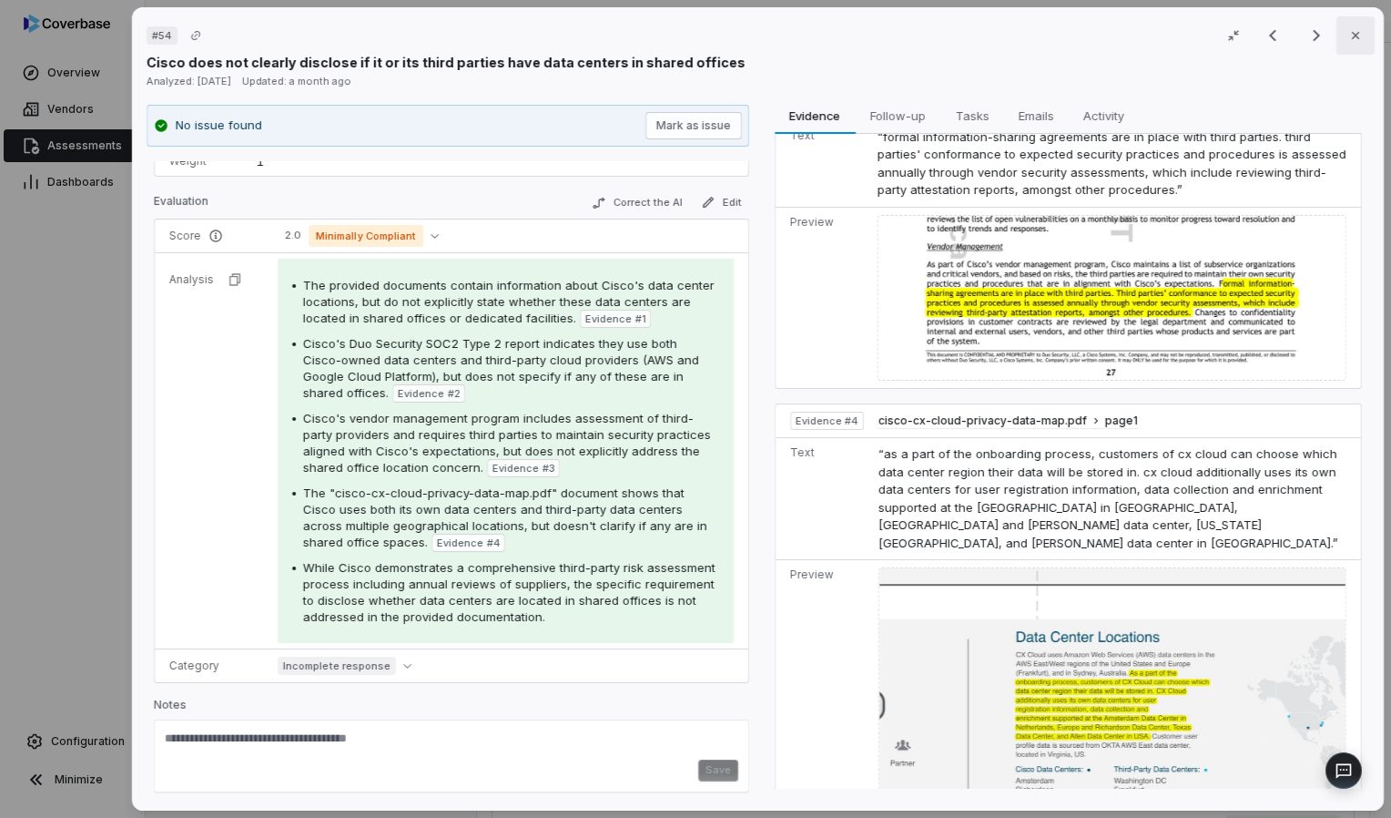
click at [689, 28] on icon "button" at bounding box center [1355, 35] width 15 height 15
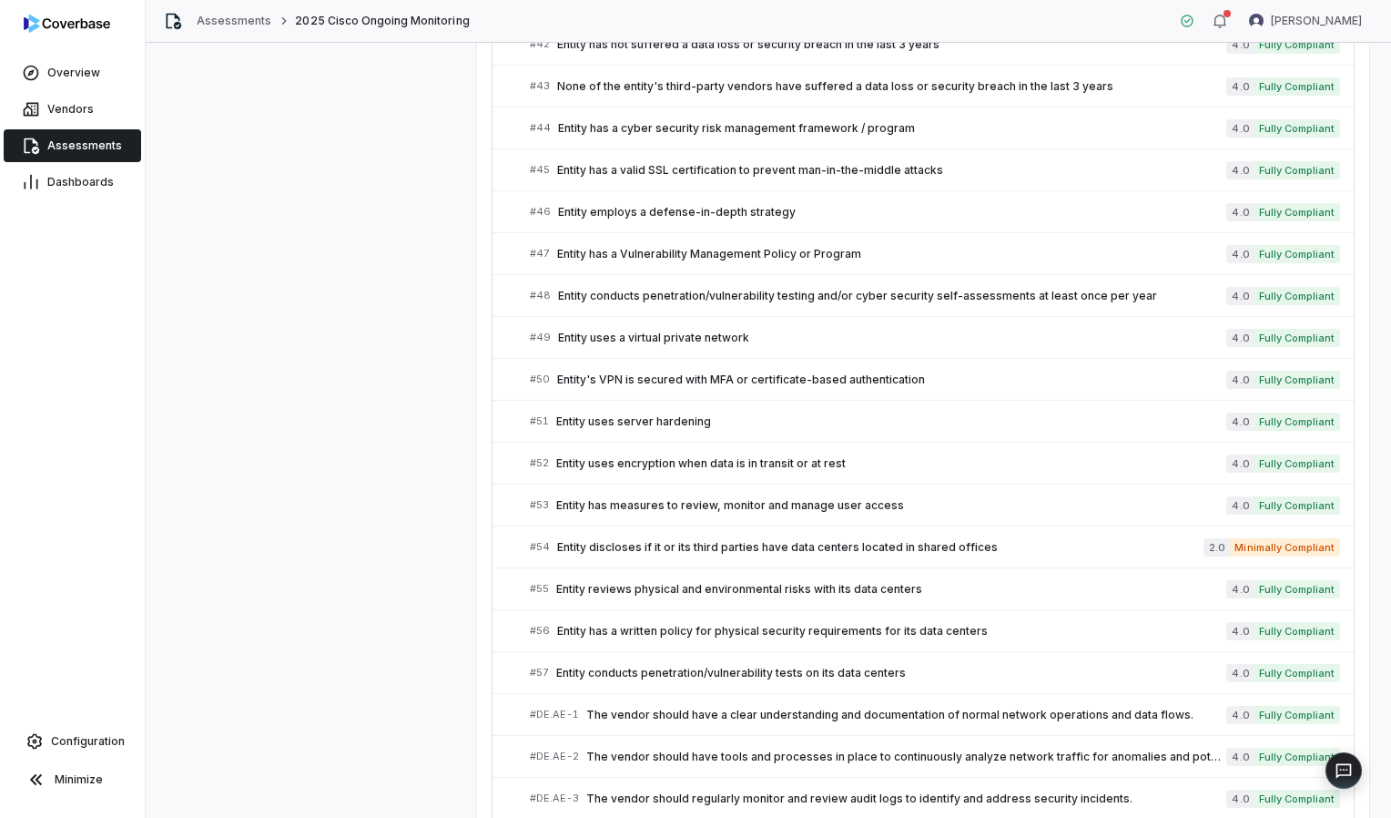
scroll to position [2028, 0]
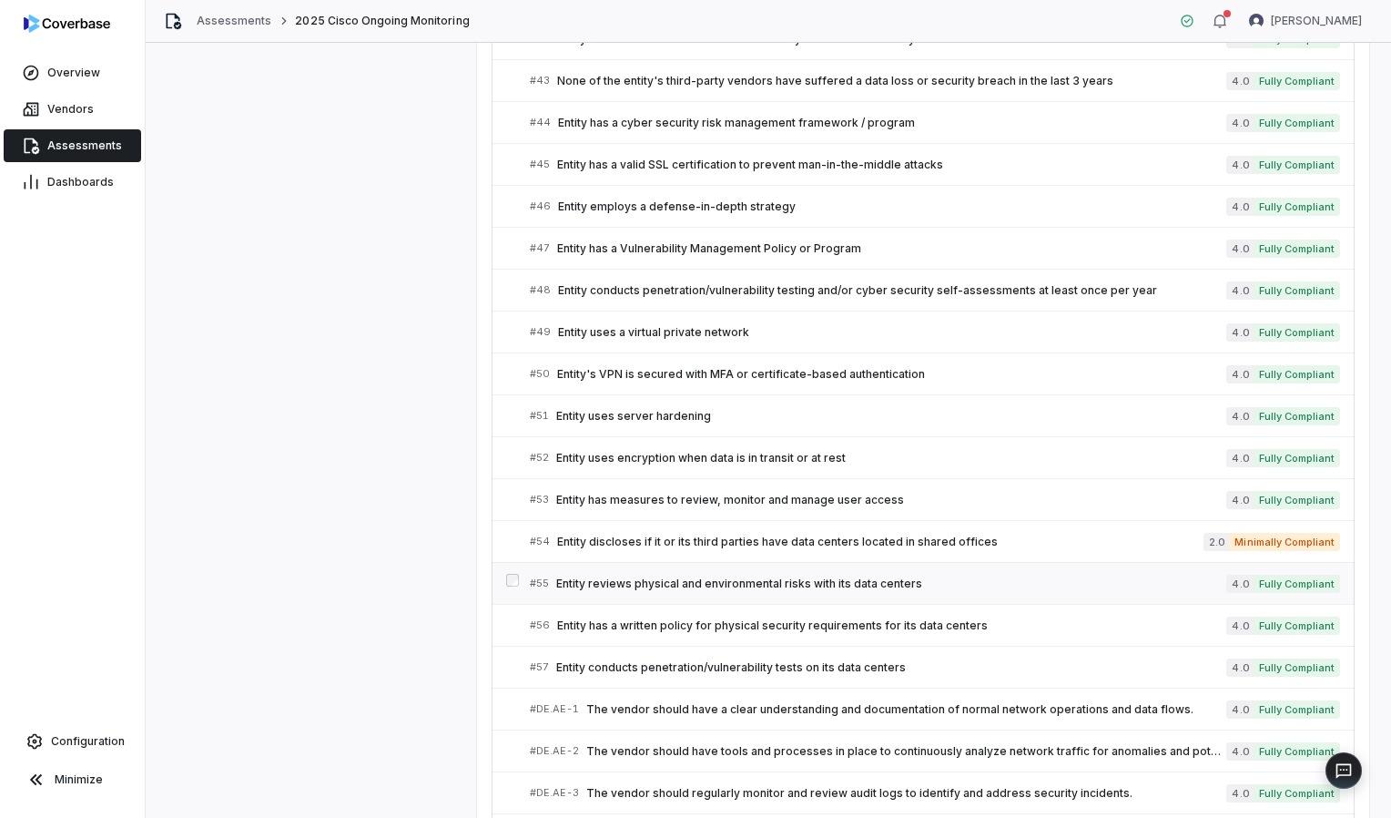
click at [689, 576] on span "Entity reviews physical and environmental risks with its data centers" at bounding box center [891, 583] width 670 height 15
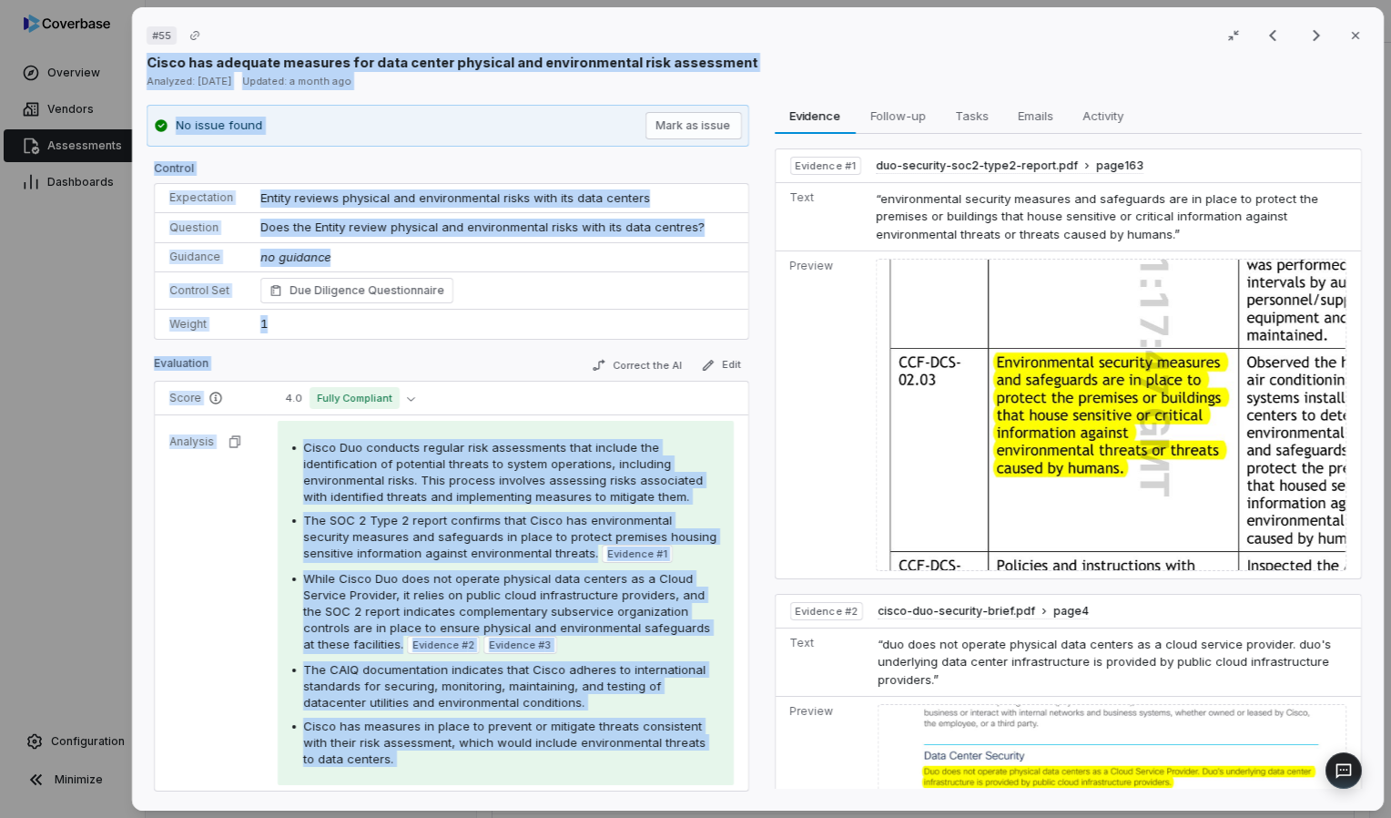
drag, startPoint x: 1389, startPoint y: 554, endPoint x: 1394, endPoint y: 656, distance: 101.2
click at [689, 656] on html "**********" at bounding box center [695, 409] width 1391 height 818
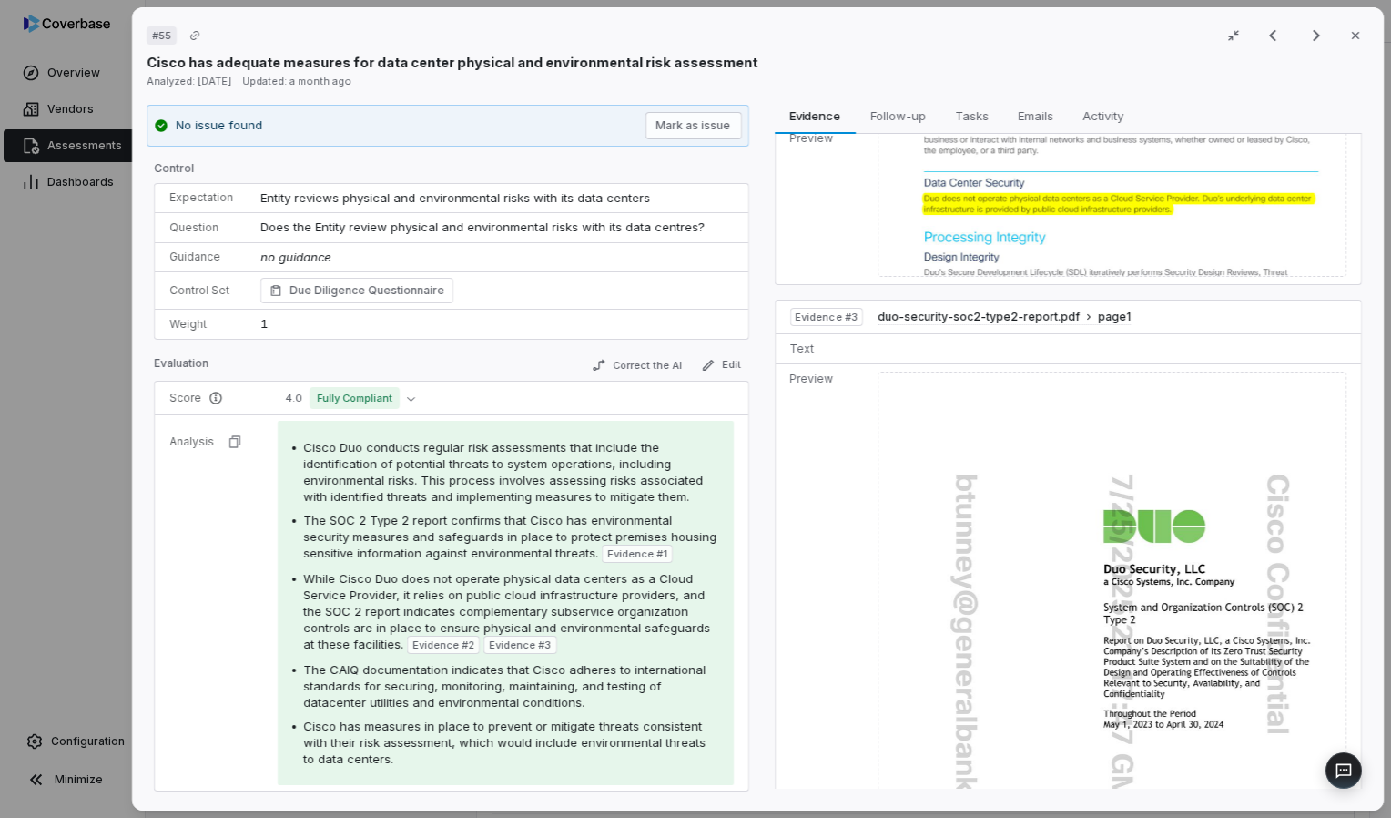
drag, startPoint x: 1385, startPoint y: 528, endPoint x: 1380, endPoint y: 492, distance: 36.7
click at [689, 492] on div "# 55 Result 55 of 75 Close Cisco has adequate measures for data center physical…" at bounding box center [758, 409] width 1266 height 818
drag, startPoint x: 1390, startPoint y: 504, endPoint x: 1376, endPoint y: 416, distance: 89.5
click at [689, 416] on div "# 55 Result 55 of 75 Close Cisco has adequate measures for data center physical…" at bounding box center [758, 409] width 1266 height 818
drag, startPoint x: 1389, startPoint y: 503, endPoint x: 1384, endPoint y: 429, distance: 73.9
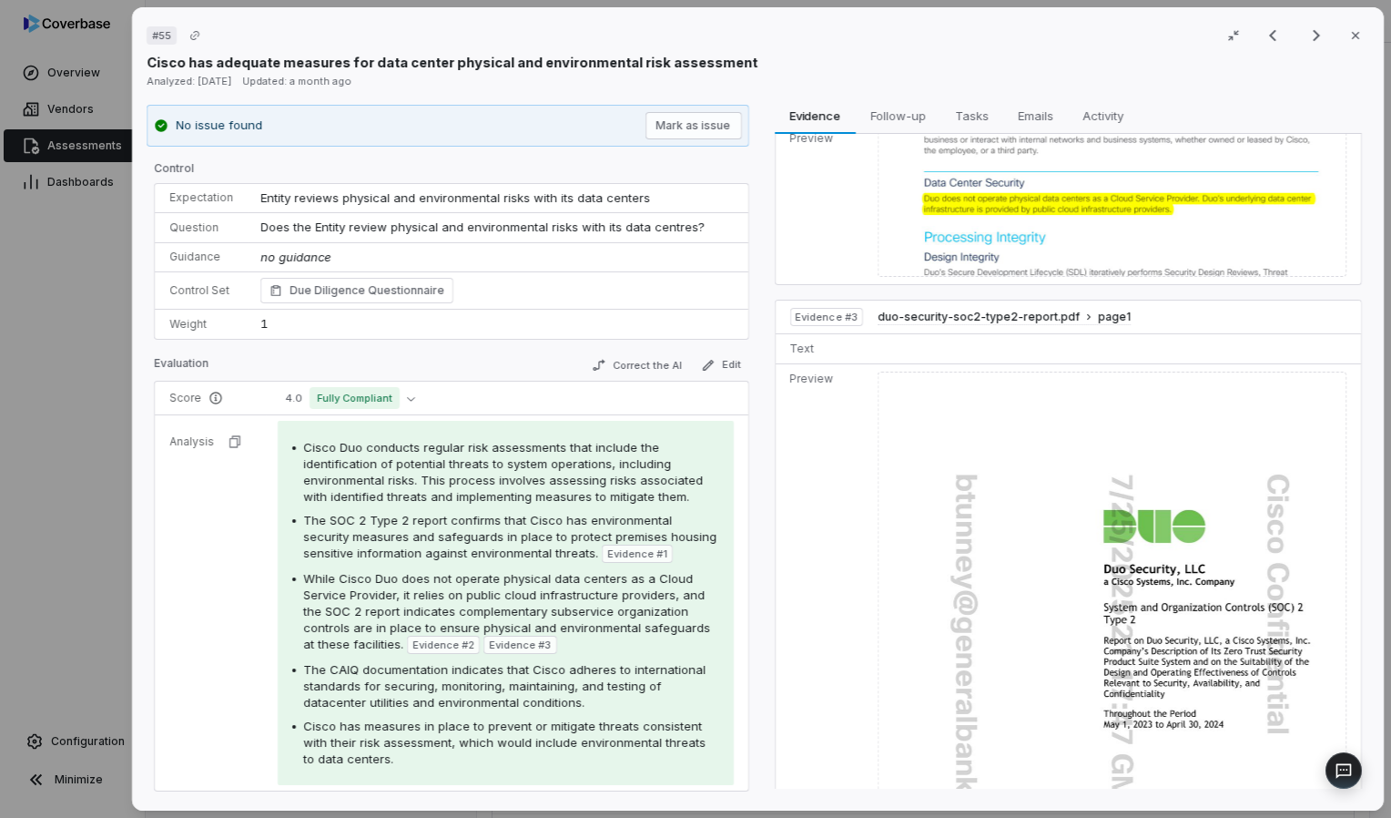
click at [689, 429] on div "# 55 Result 55 of 75 Close Cisco has adequate measures for data center physical…" at bounding box center [758, 409] width 1266 height 818
drag, startPoint x: 1387, startPoint y: 506, endPoint x: 1386, endPoint y: 451, distance: 55.6
click at [689, 451] on div "# 55 Result 55 of 75 Close Cisco has adequate measures for data center physical…" at bounding box center [758, 409] width 1266 height 818
drag, startPoint x: 1386, startPoint y: 515, endPoint x: 1382, endPoint y: 634, distance: 118.4
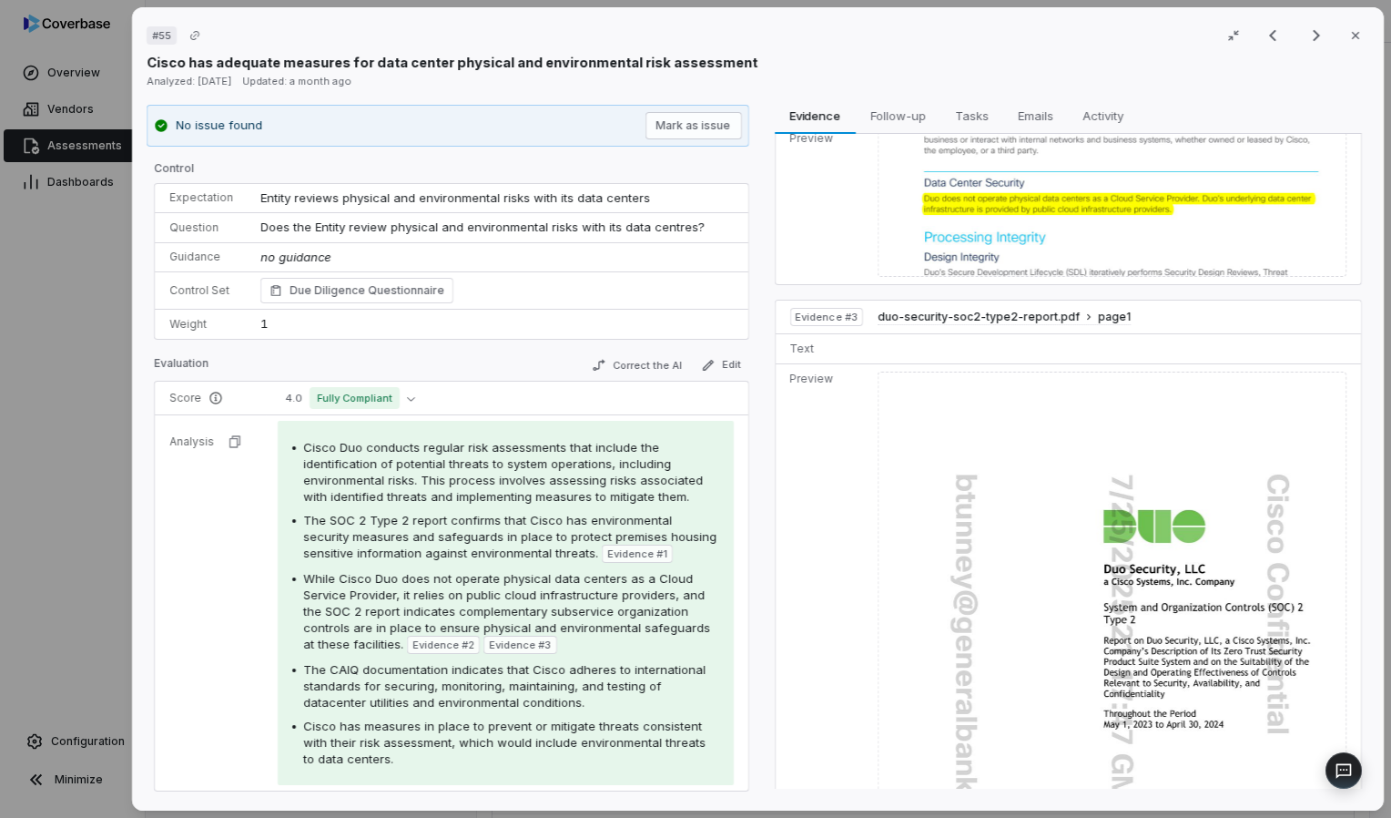
click at [689, 634] on div "# 55 Result 55 of 75 Close Cisco has adequate measures for data center physical…" at bounding box center [758, 409] width 1266 height 818
drag, startPoint x: 1390, startPoint y: 597, endPoint x: 1387, endPoint y: 651, distance: 53.8
click at [689, 651] on div "# 55 Result 55 of 75 Close Cisco has adequate measures for data center physical…" at bounding box center [758, 409] width 1266 height 818
click at [689, 544] on img at bounding box center [1112, 674] width 469 height 606
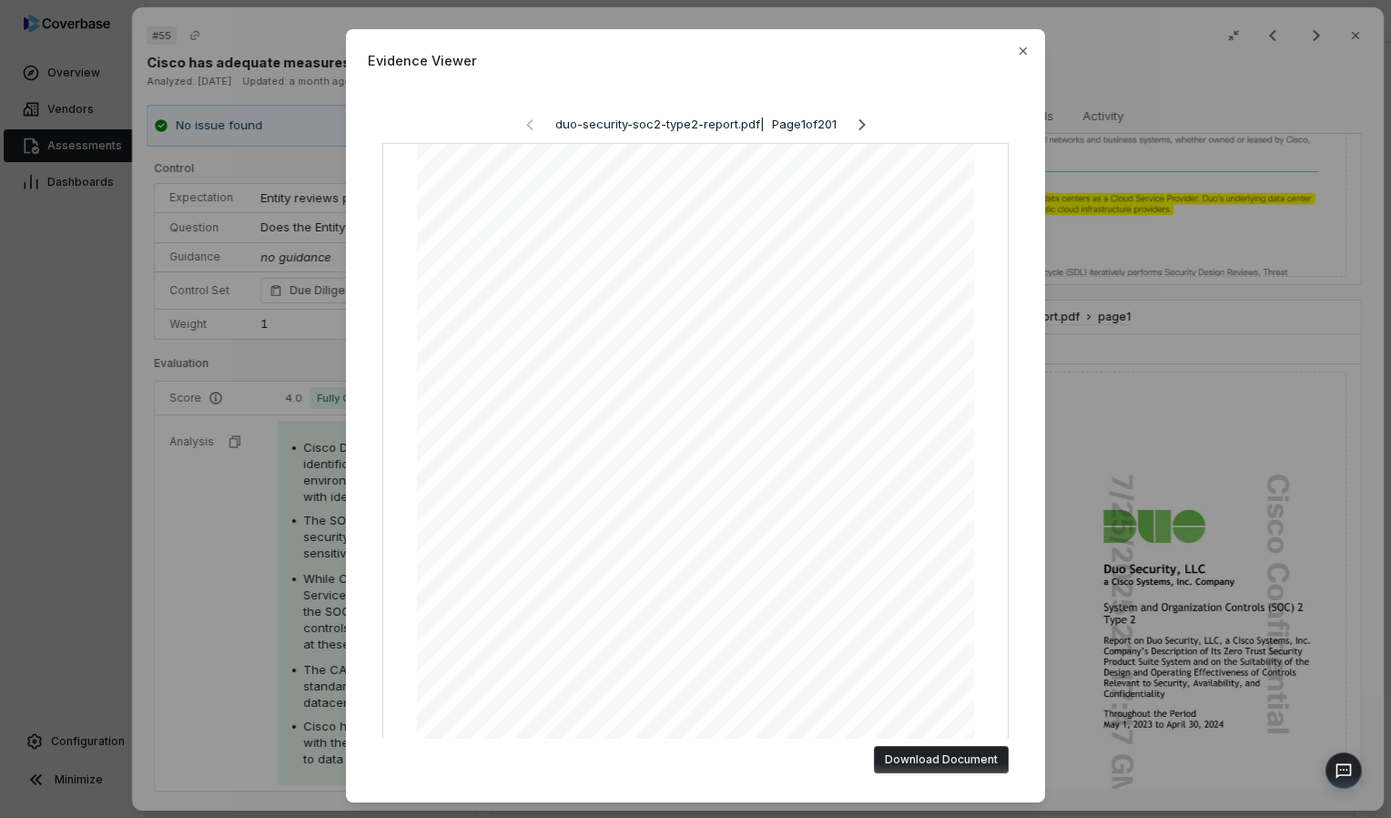
click at [689, 92] on div "Evidence Viewer duo-security-soc2-type2-report.pdf | Page 1 of 201 Download Doc…" at bounding box center [695, 409] width 1391 height 818
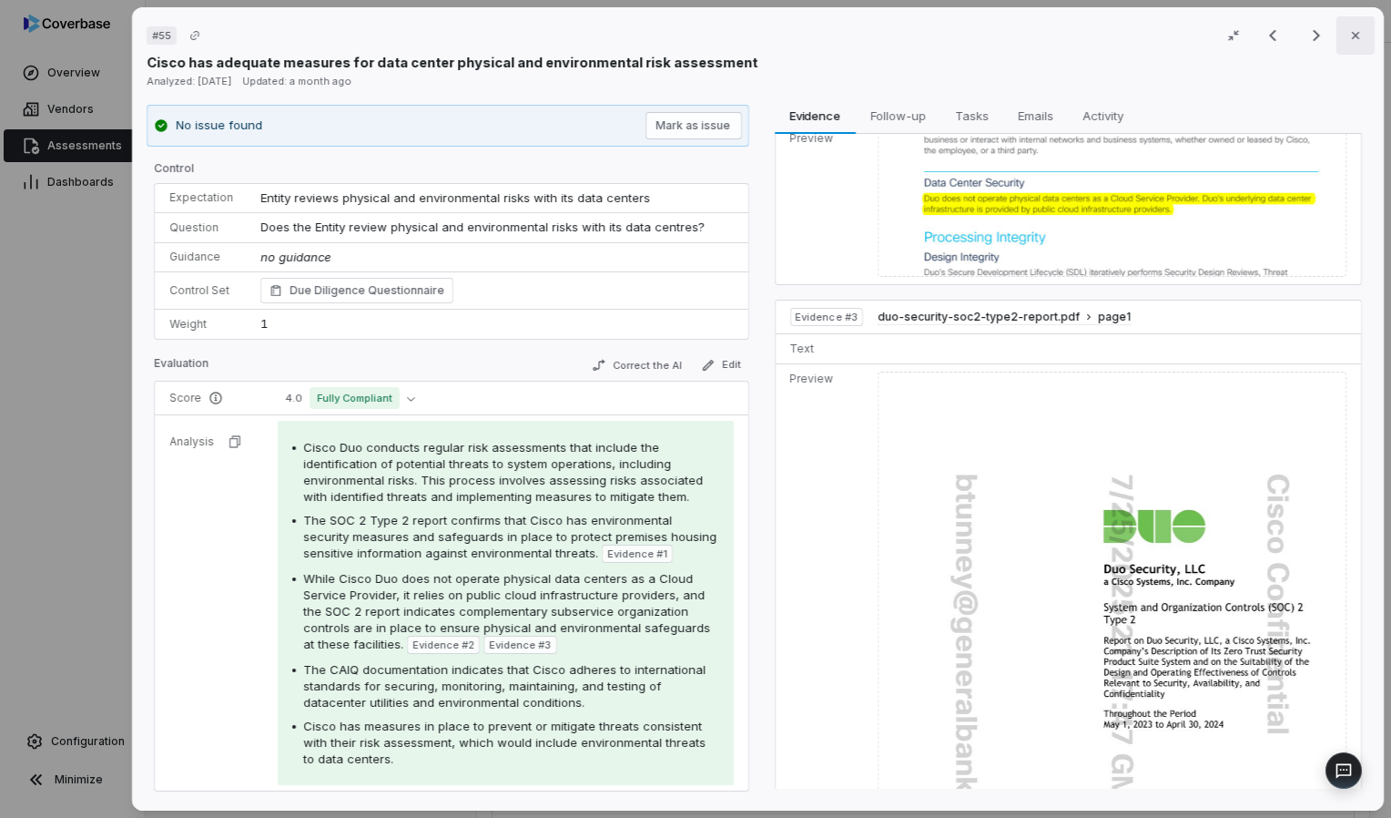
click at [689, 32] on icon "button" at bounding box center [1355, 35] width 7 height 7
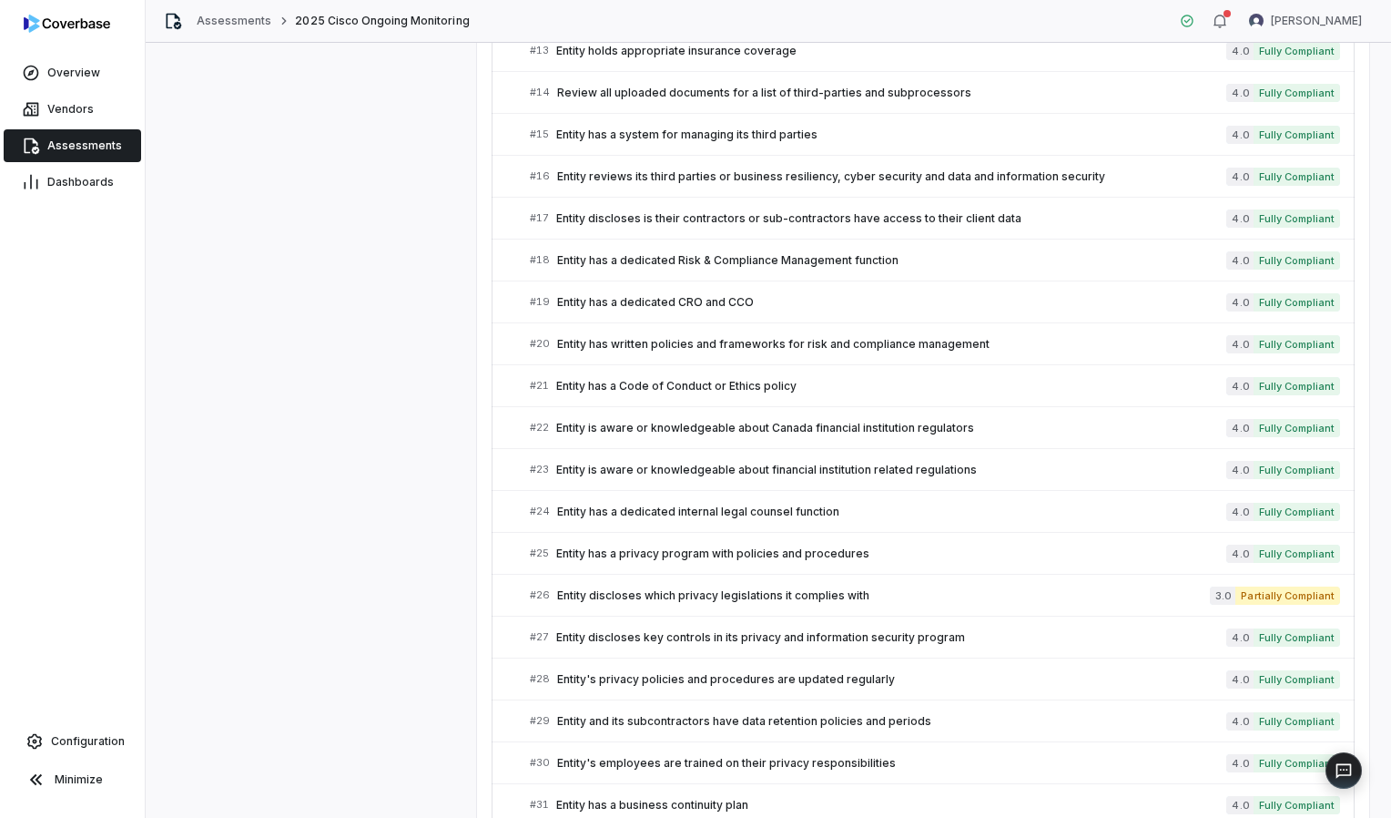
scroll to position [805, 0]
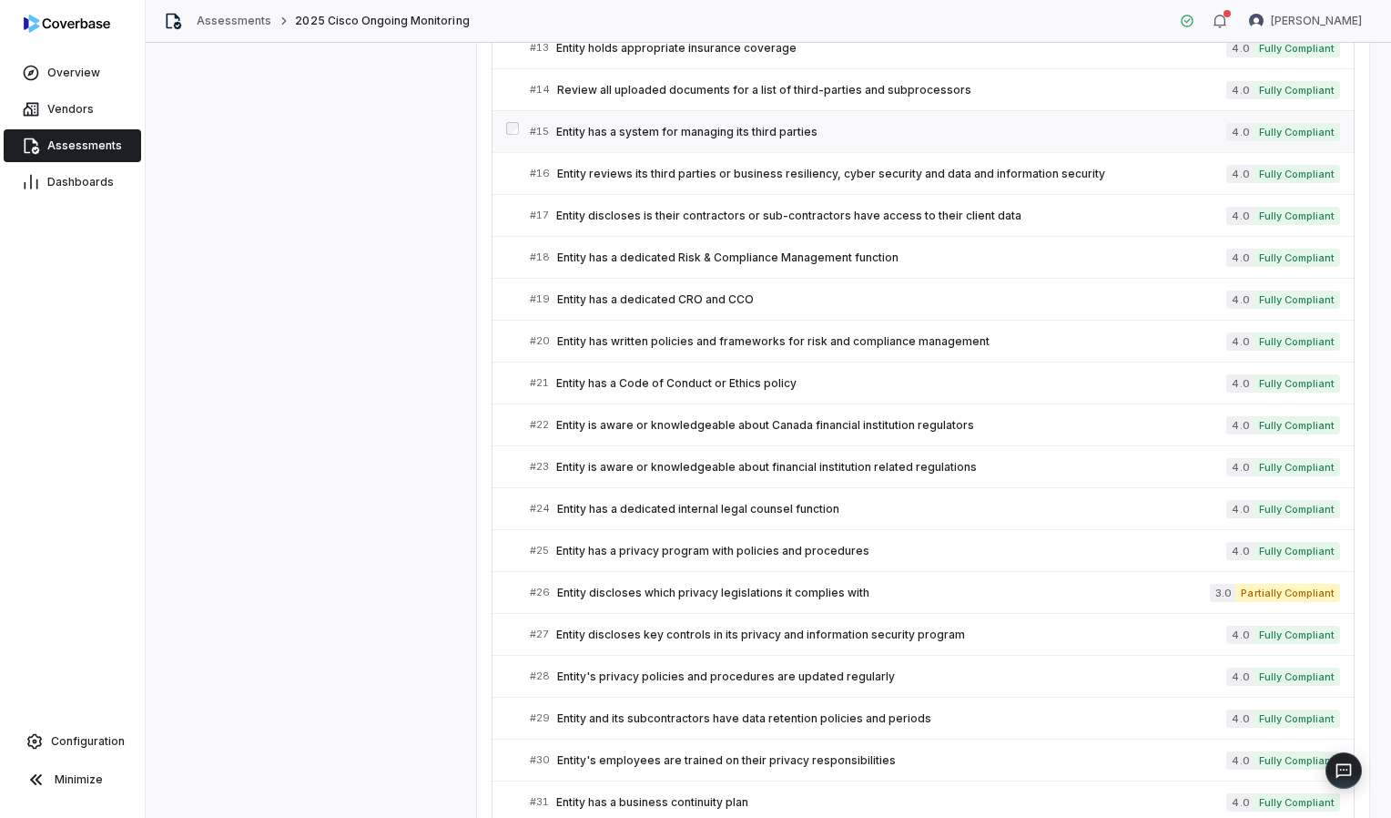
click at [689, 135] on div "# 15 Entity has a system for managing its third parties" at bounding box center [878, 131] width 696 height 19
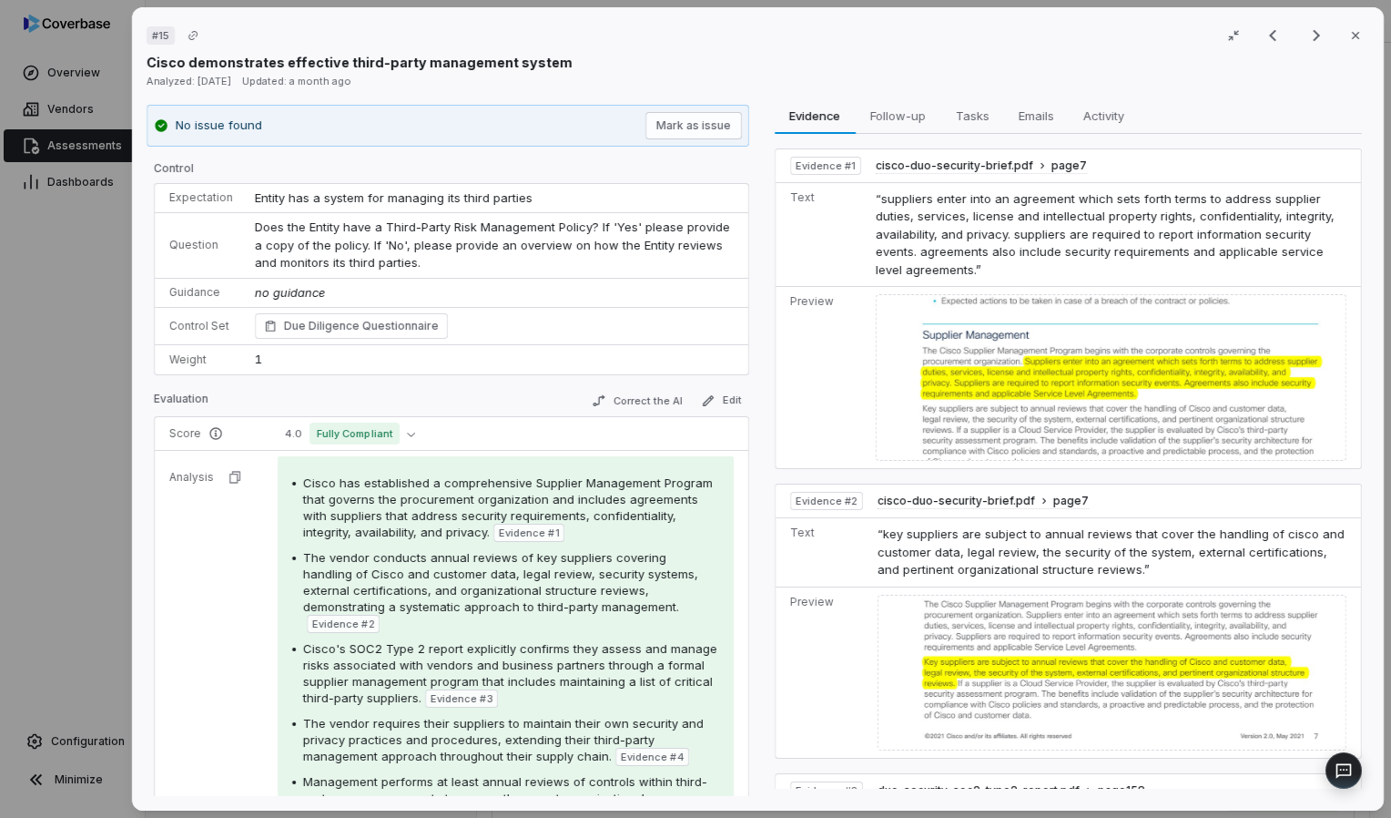
drag, startPoint x: 1387, startPoint y: 372, endPoint x: 1391, endPoint y: 277, distance: 95.7
click at [689, 277] on html "**********" at bounding box center [695, 409] width 1391 height 818
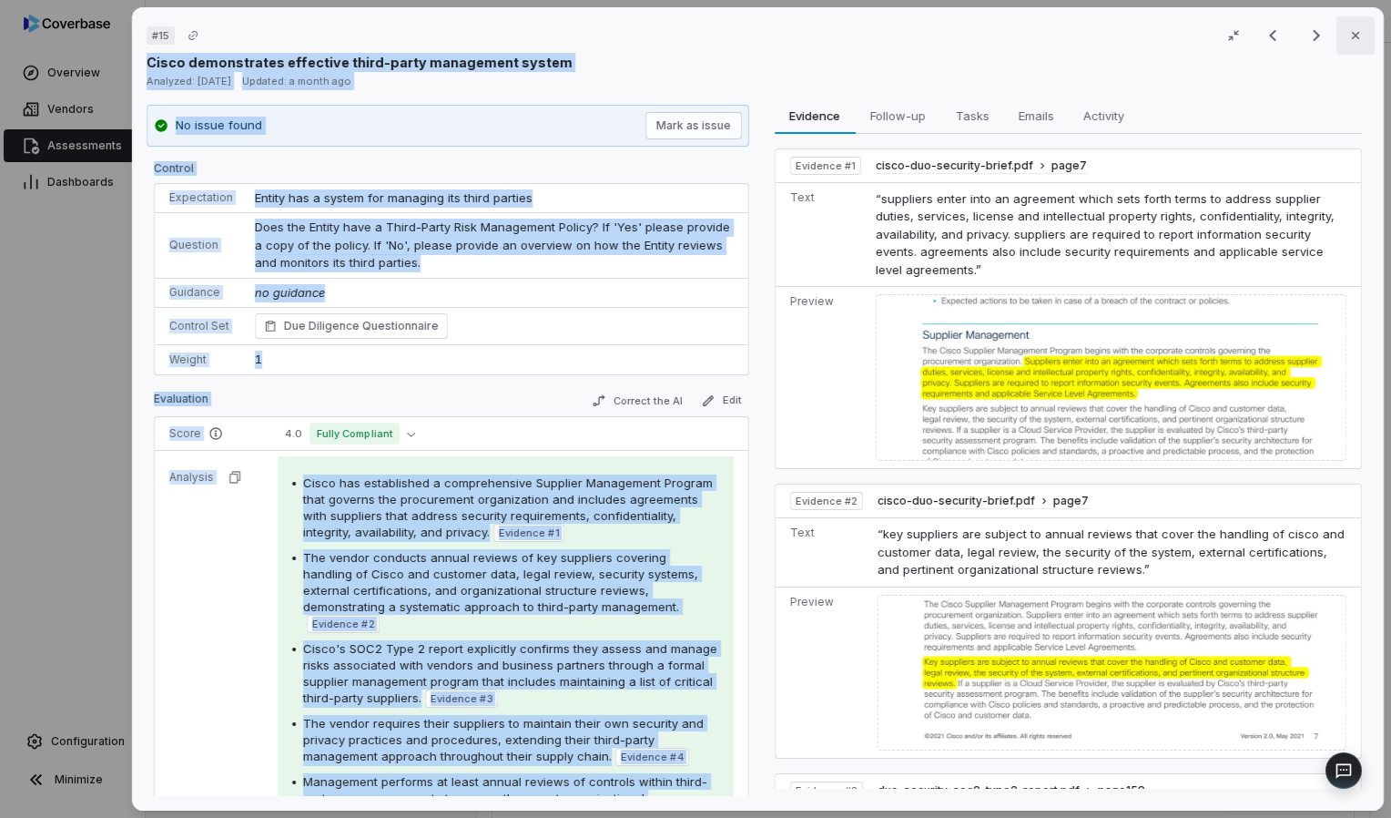
click at [689, 41] on icon "button" at bounding box center [1355, 35] width 15 height 15
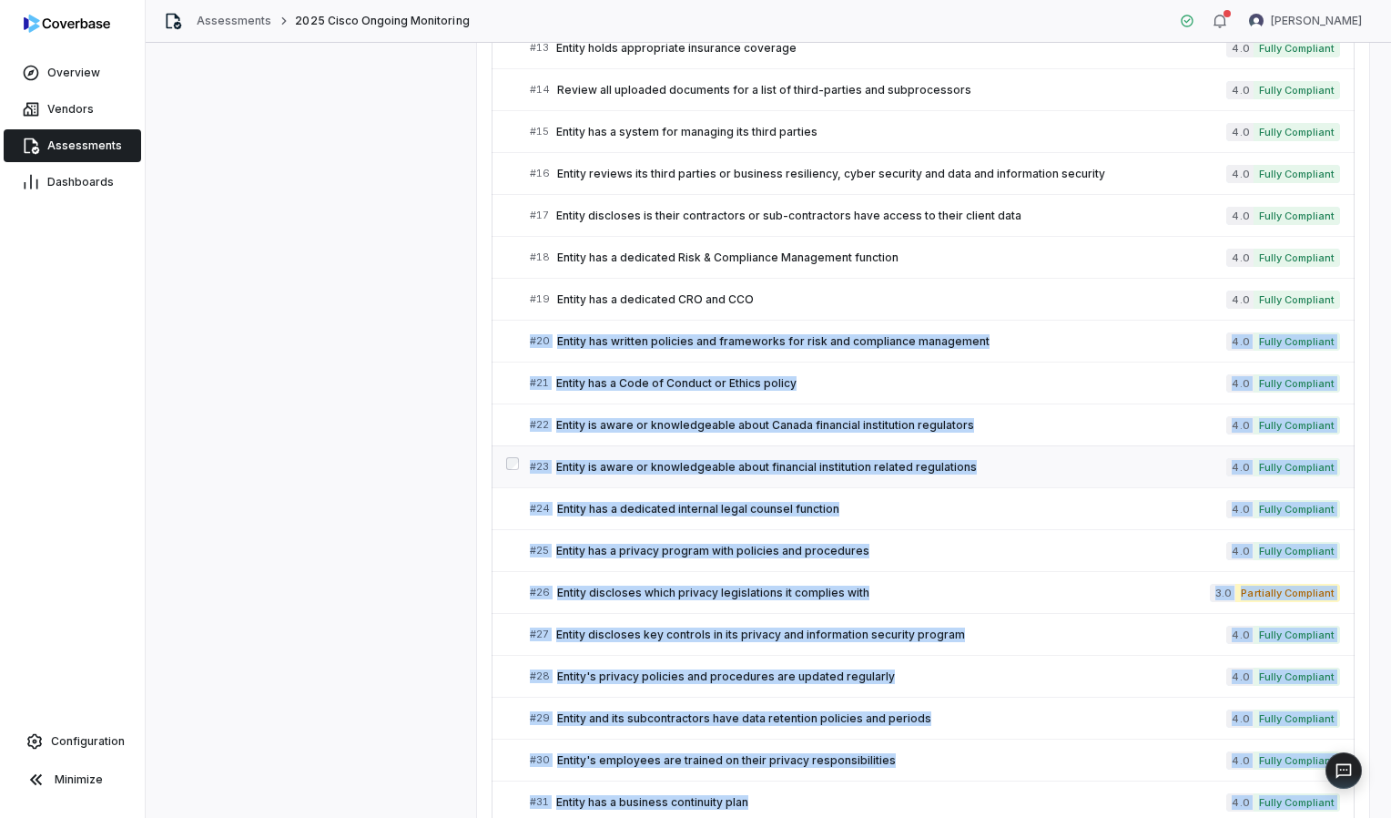
click at [689, 460] on span "Entity is aware or knowledgeable about financial institution related regulations" at bounding box center [891, 467] width 670 height 15
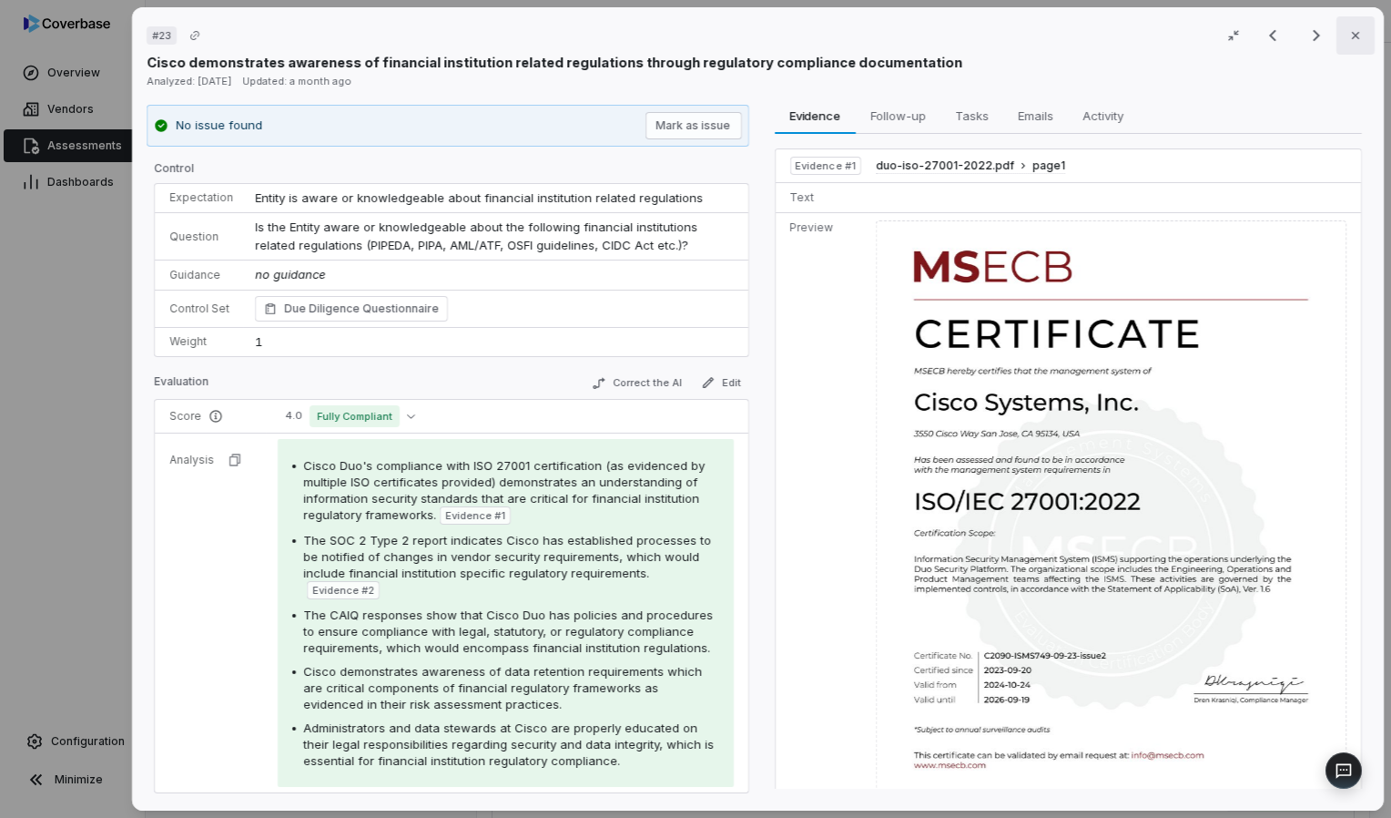
click at [689, 47] on button "Close" at bounding box center [1356, 35] width 38 height 38
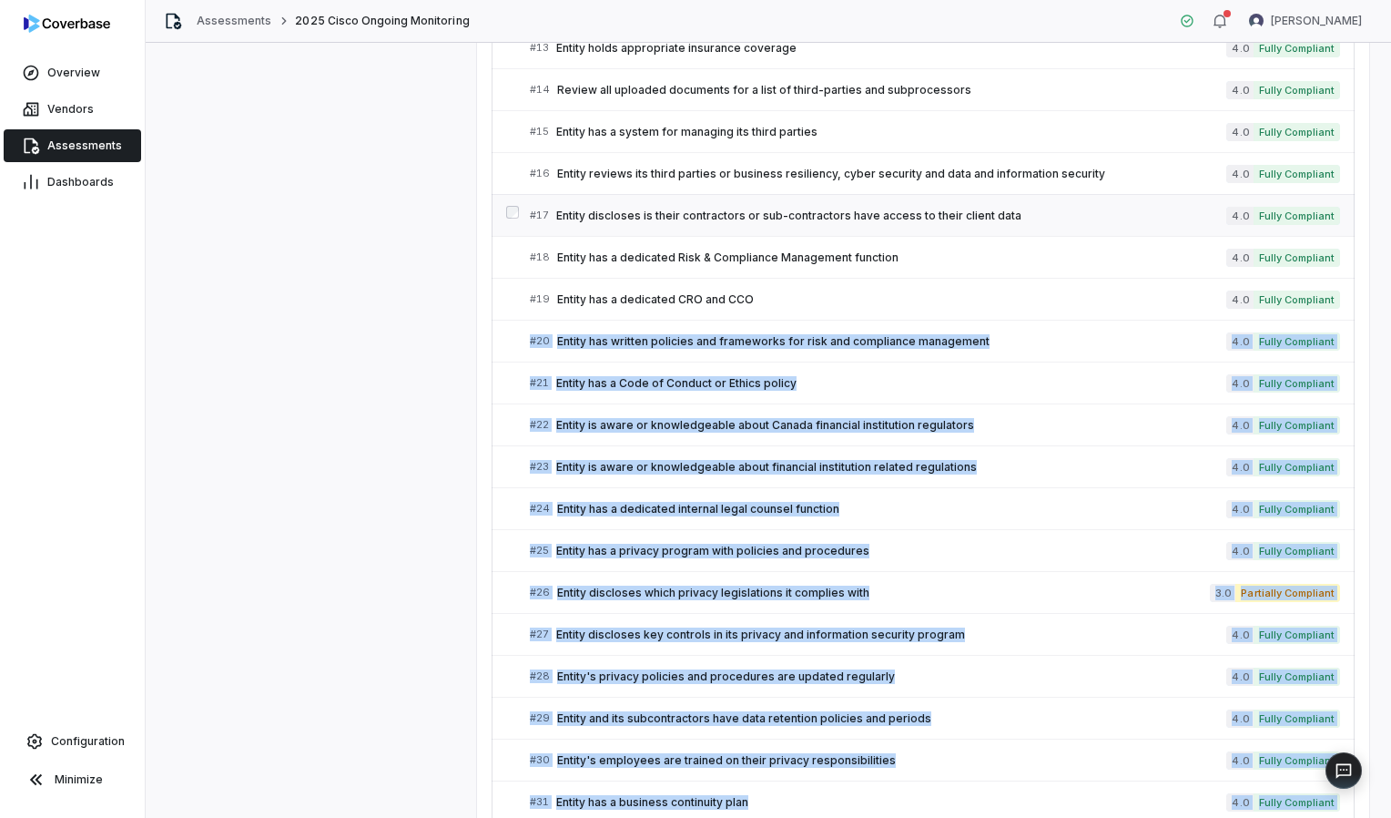
click at [689, 218] on div "# 17 Entity discloses is their contractors or sub-contractors have access to th…" at bounding box center [878, 215] width 696 height 19
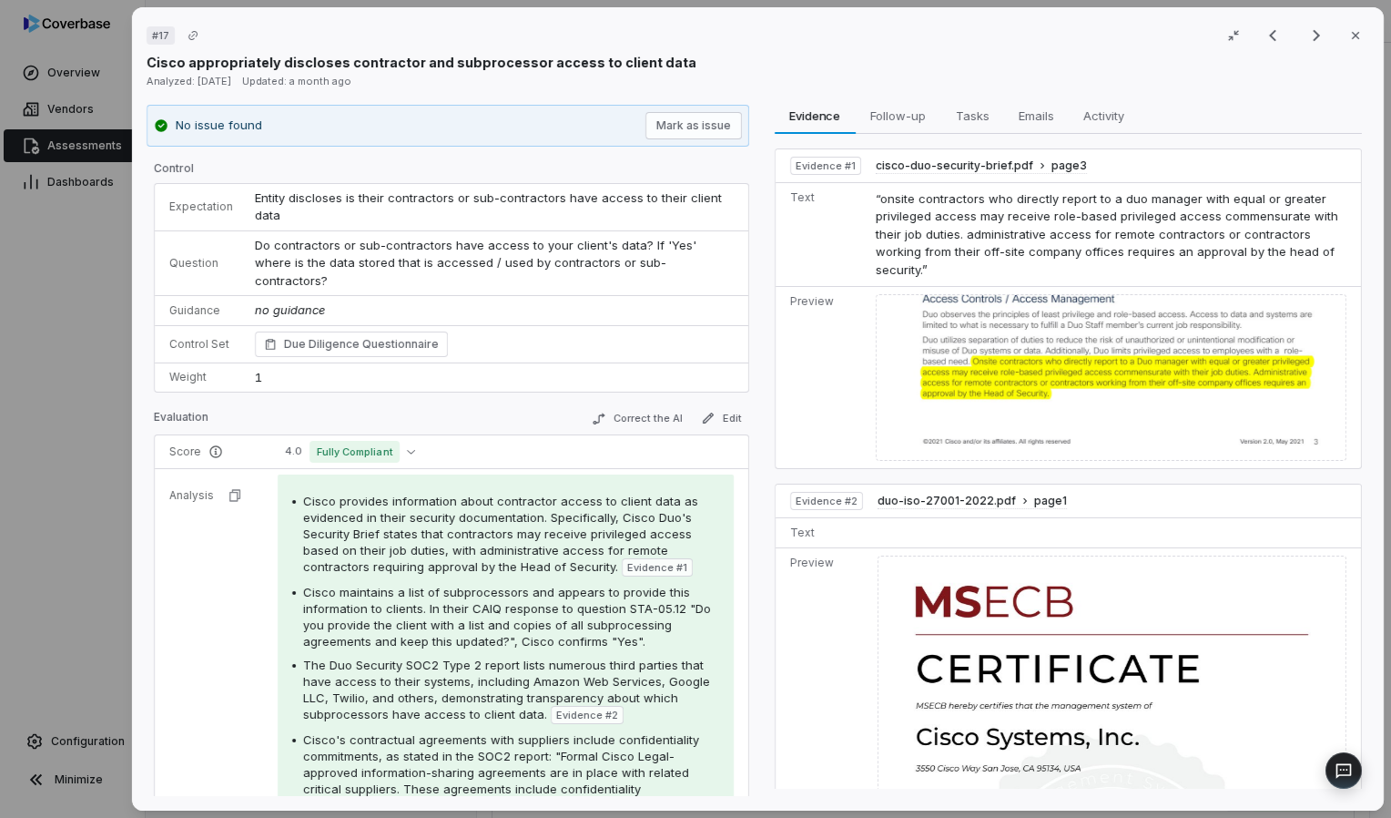
drag, startPoint x: 1384, startPoint y: 381, endPoint x: 1384, endPoint y: 414, distance: 32.8
click at [689, 414] on div "# 17 Result 17 of 75 Close Cisco appropriately discloses contractor and subproc…" at bounding box center [758, 409] width 1266 height 818
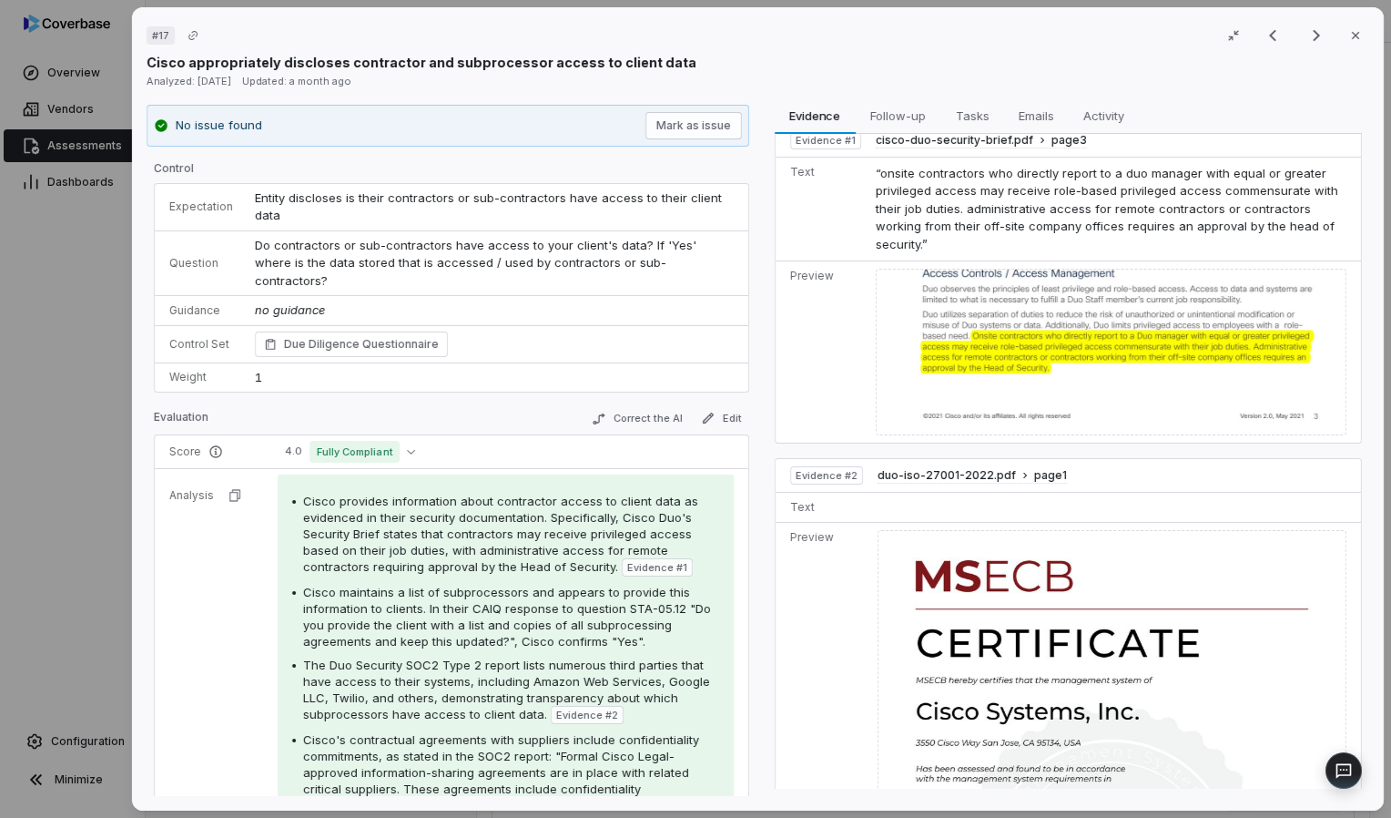
scroll to position [23, 0]
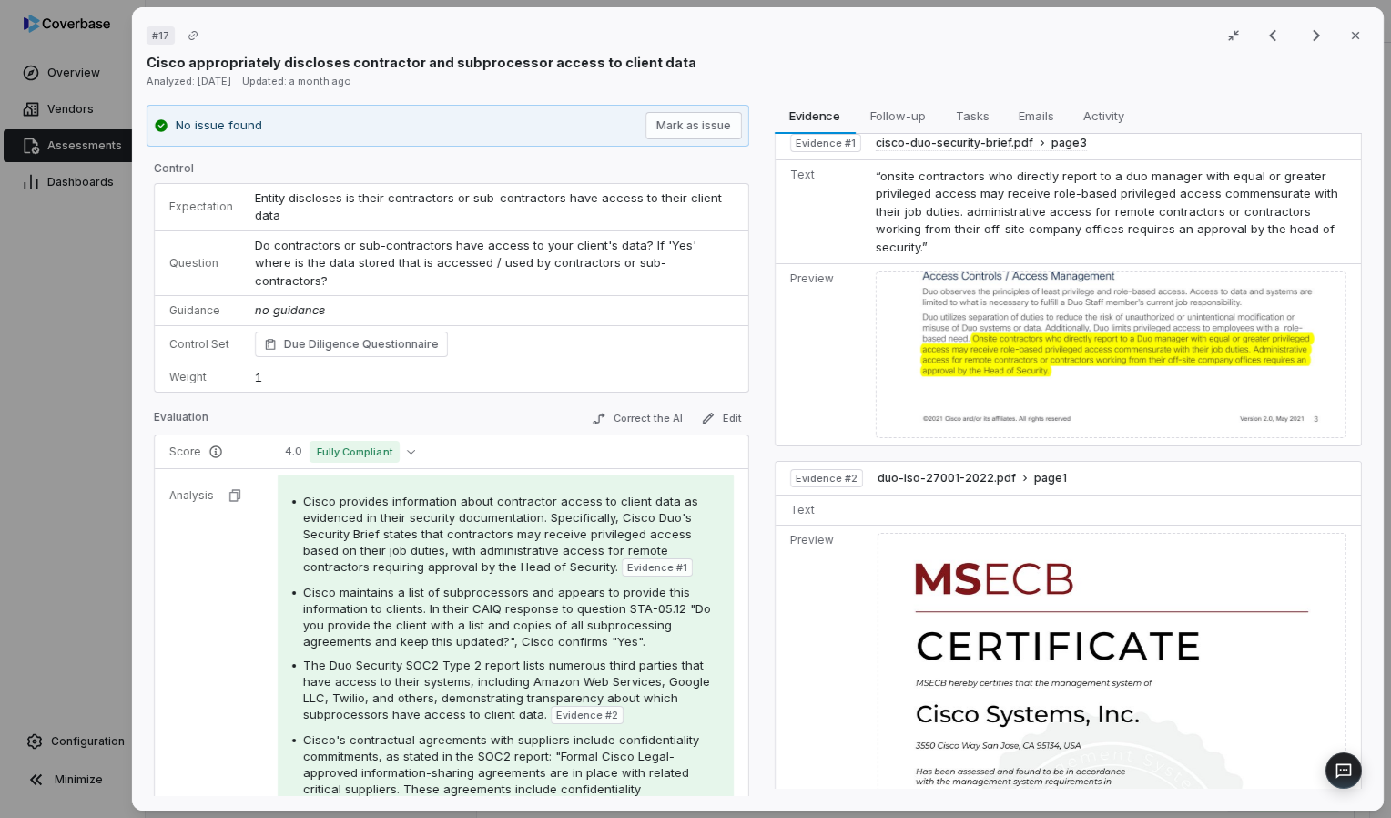
click at [689, 284] on div "Evidence Evidence Follow-up Follow-up Tasks Tasks Emails Emails Activity Activi…" at bounding box center [1068, 451] width 603 height 692
click at [689, 305] on td at bounding box center [1115, 355] width 493 height 182
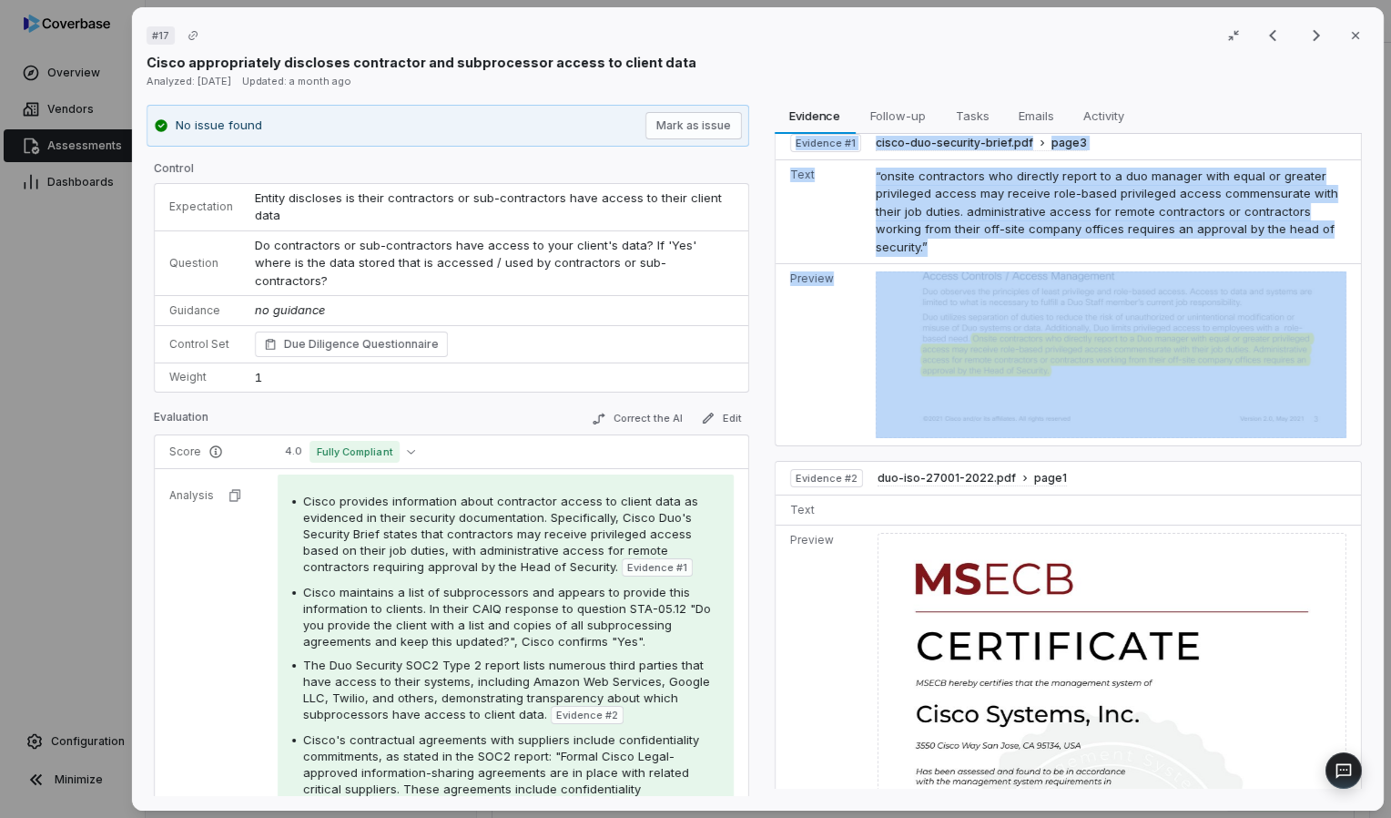
drag, startPoint x: 1337, startPoint y: 351, endPoint x: 1347, endPoint y: 270, distance: 80.7
click at [689, 270] on div "Evidence # 1 cisco-duo-security-brief.pdf page 3 Text “onsite contractors who d…" at bounding box center [1068, 462] width 588 height 656
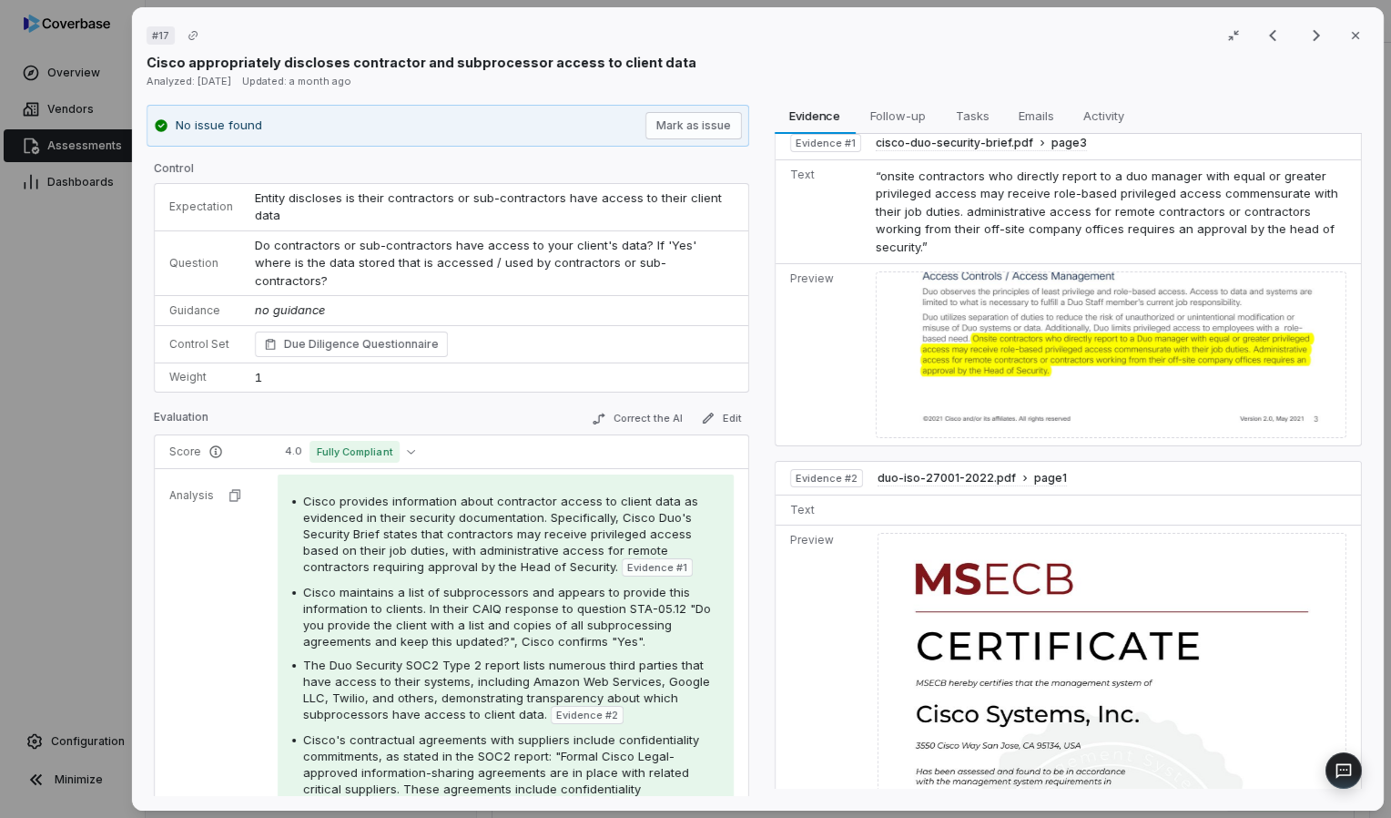
click at [586, 732] on span "Cisco's contractual agreements with suppliers include confidentiality commitmen…" at bounding box center [501, 772] width 396 height 80
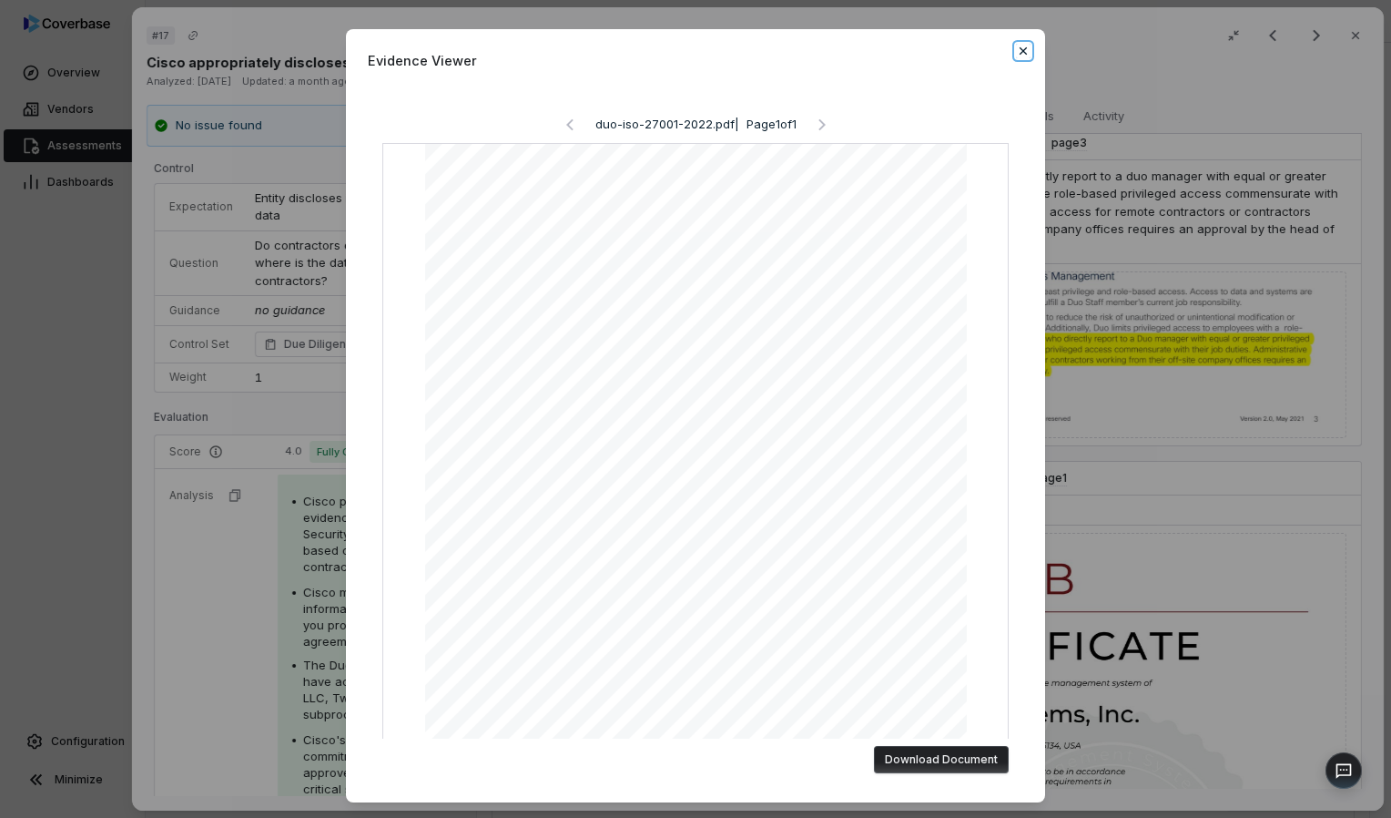
click at [689, 49] on icon "button" at bounding box center [1023, 51] width 15 height 15
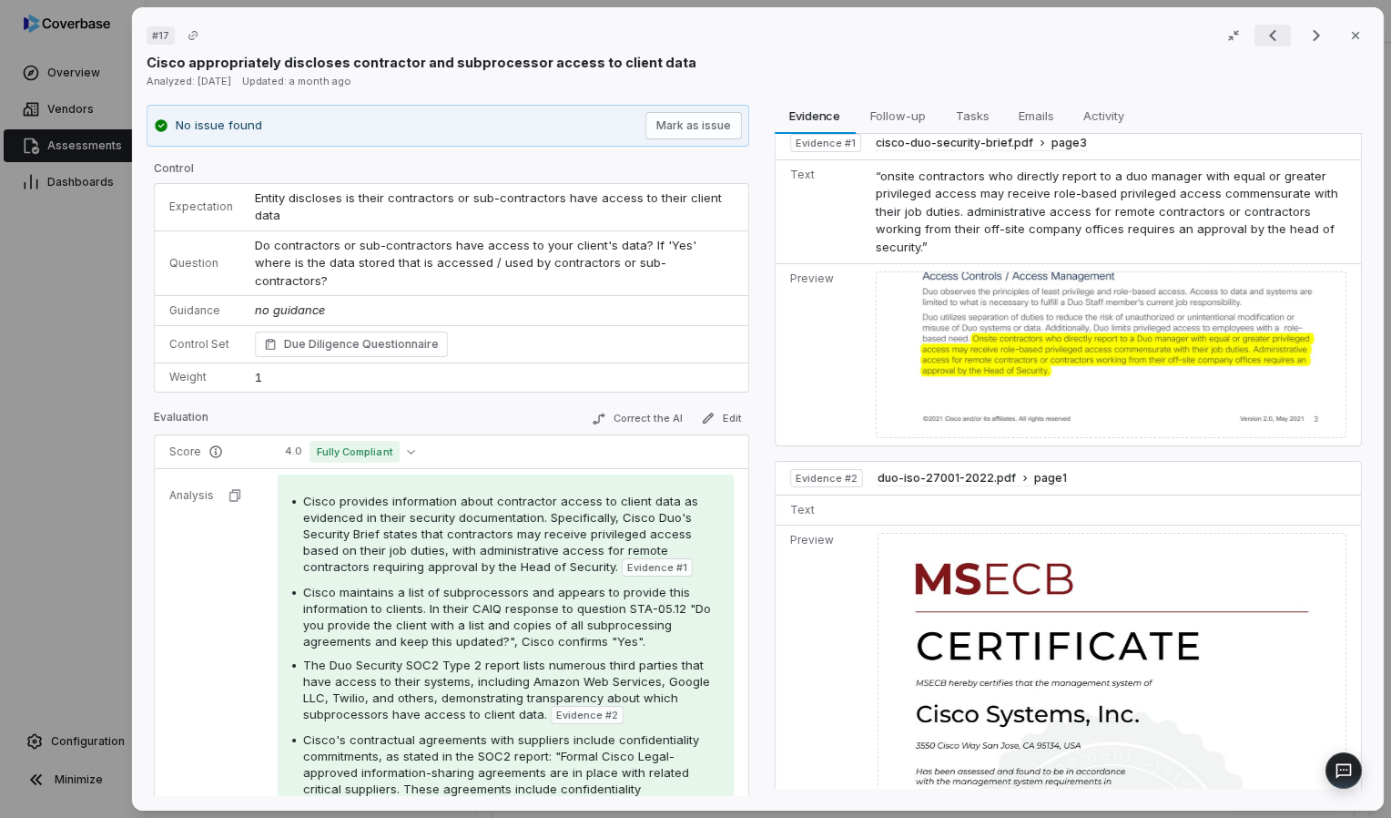
click at [689, 39] on icon "Previous result" at bounding box center [1273, 36] width 22 height 22
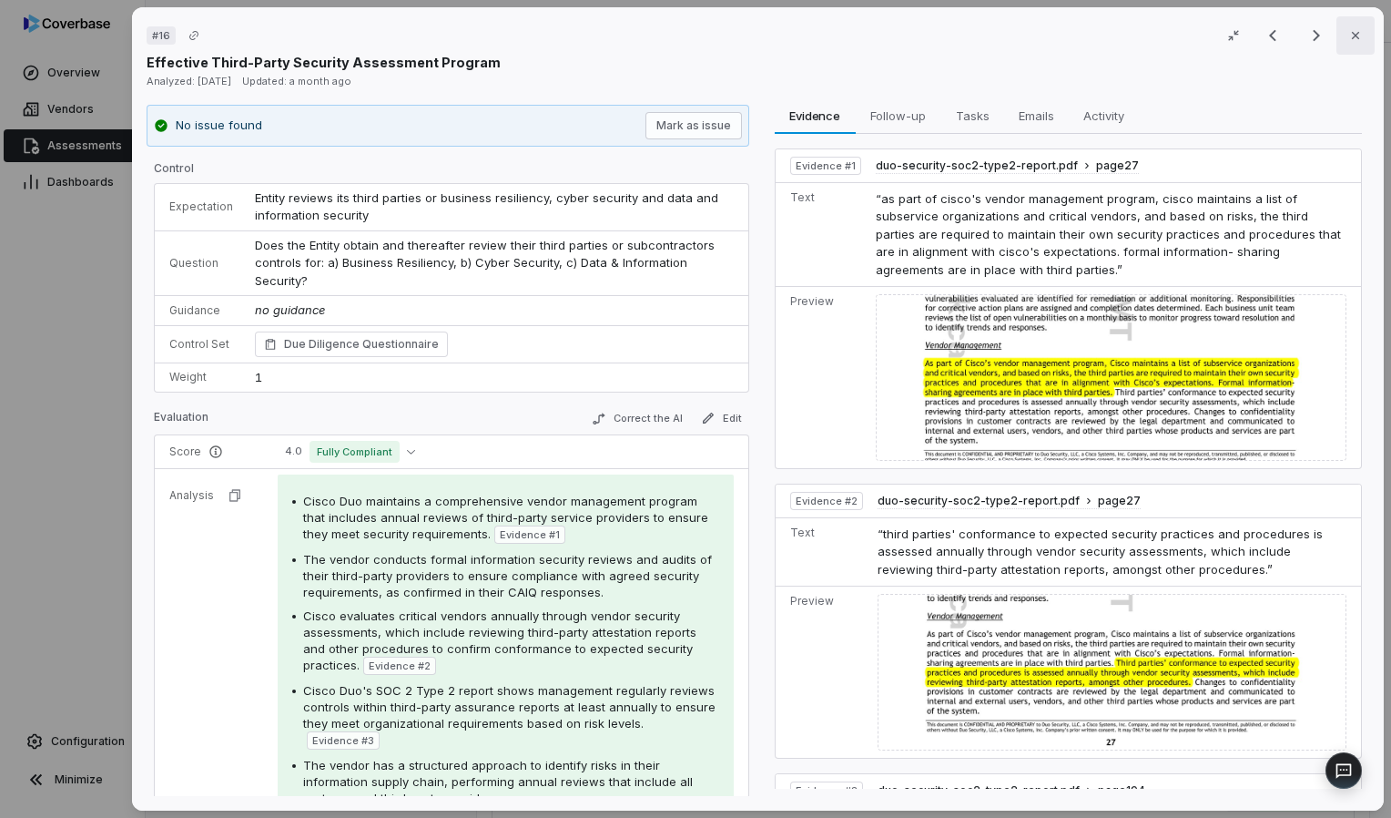
click at [689, 40] on button "Close" at bounding box center [1356, 35] width 38 height 38
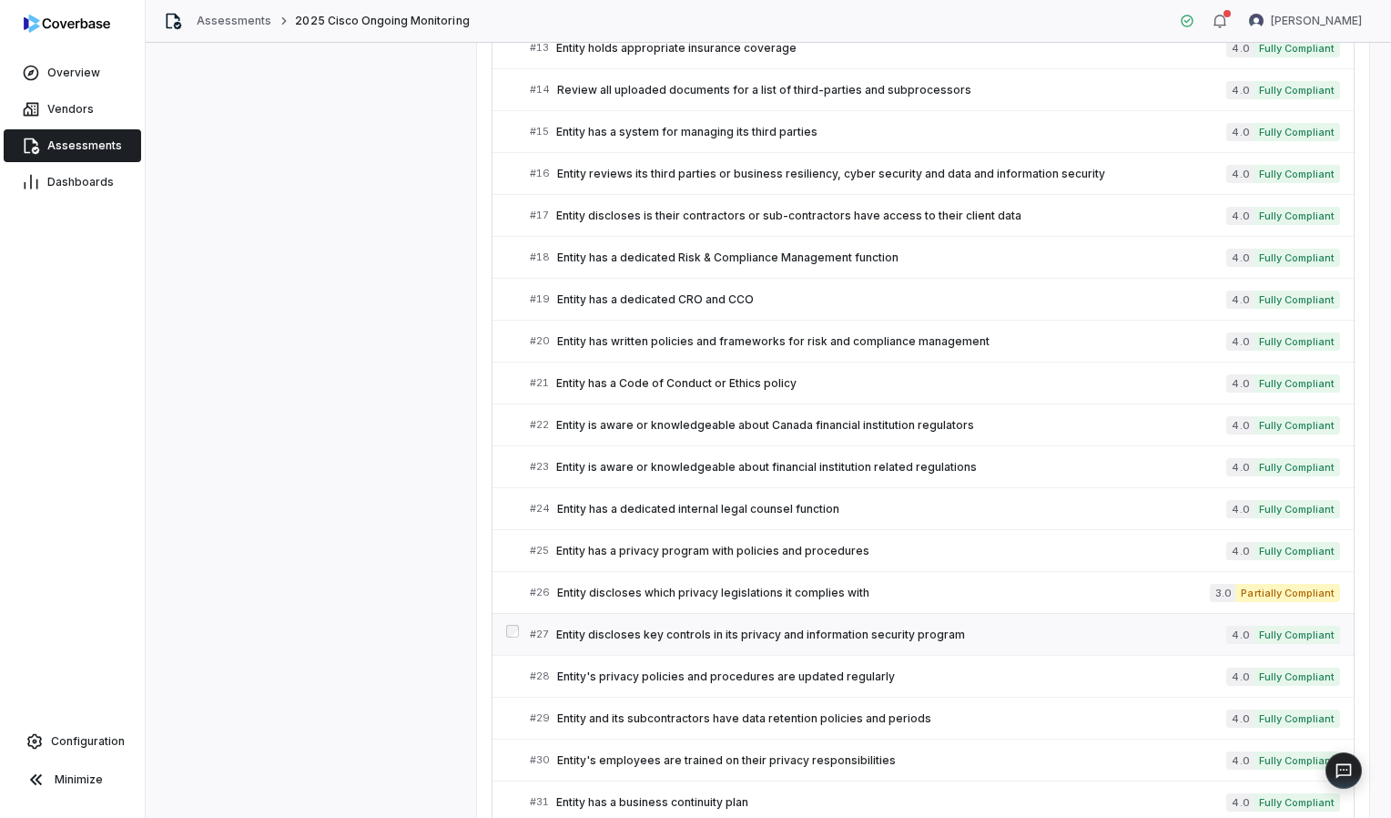
click at [689, 627] on span "Entity discloses key controls in its privacy and information security program" at bounding box center [891, 634] width 670 height 15
